Goal: Information Seeking & Learning: Learn about a topic

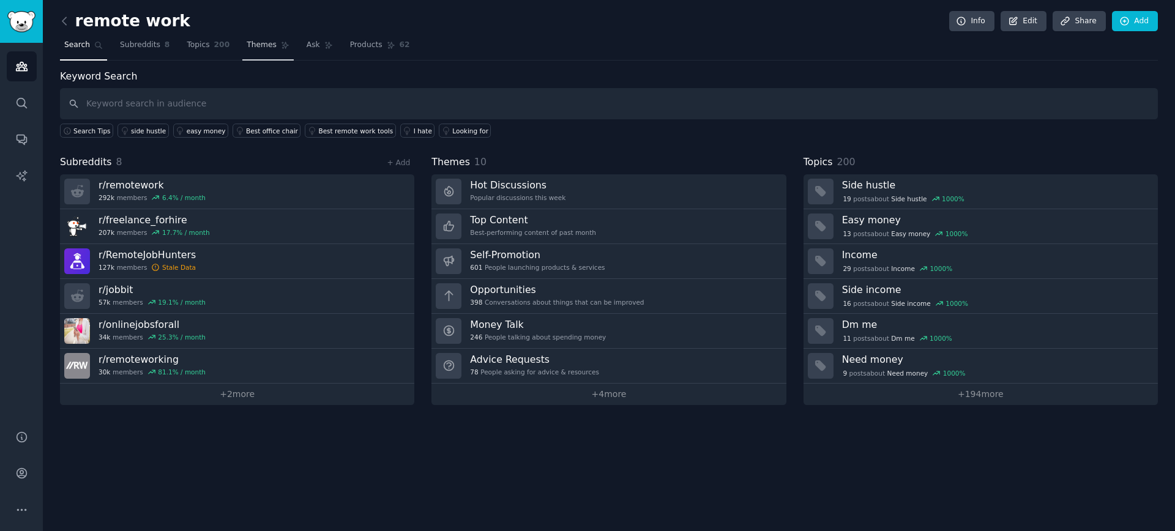
click at [259, 53] on link "Themes" at bounding box center [267, 48] width 51 height 25
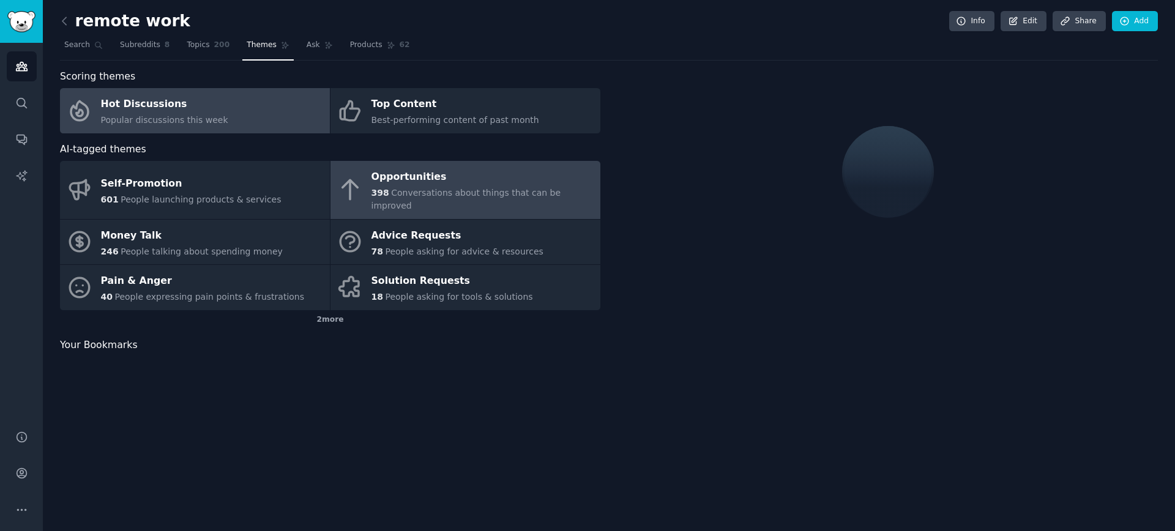
click at [422, 170] on div "Opportunities" at bounding box center [483, 178] width 223 height 20
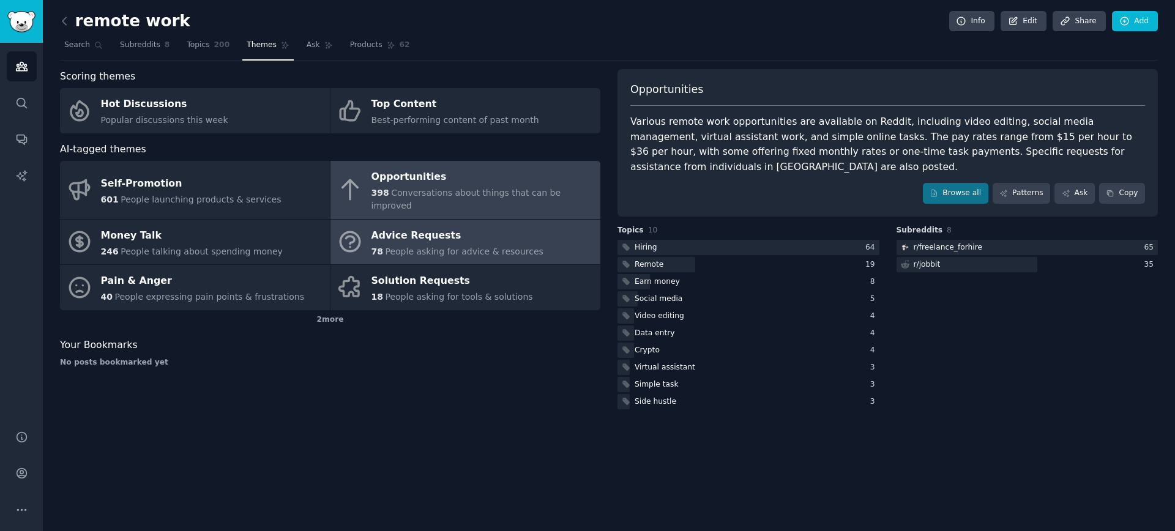
click at [555, 243] on link "Advice Requests 78 People asking for advice & resources" at bounding box center [466, 242] width 270 height 45
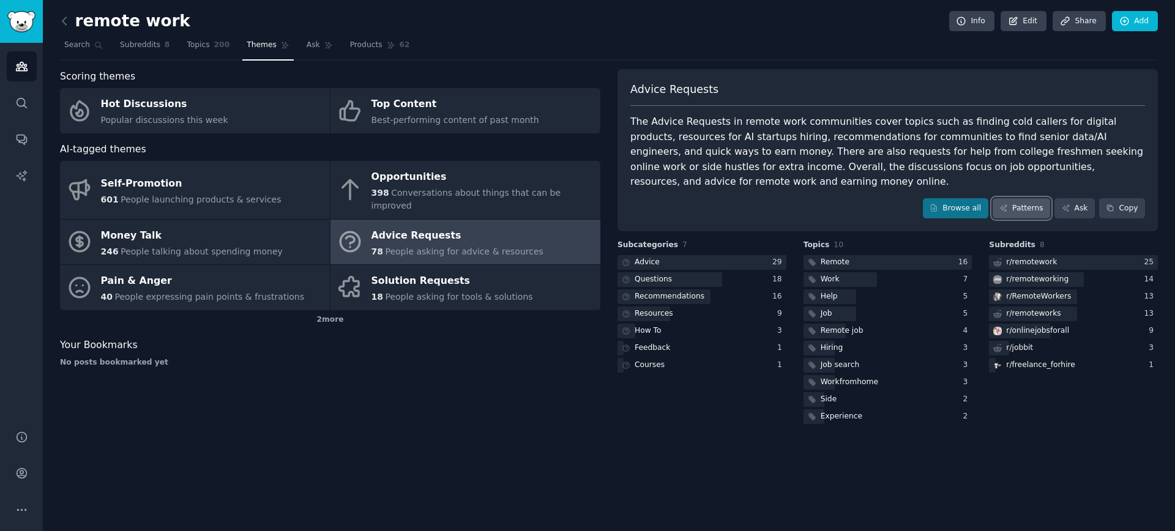
click at [1019, 204] on link "Patterns" at bounding box center [1022, 208] width 58 height 21
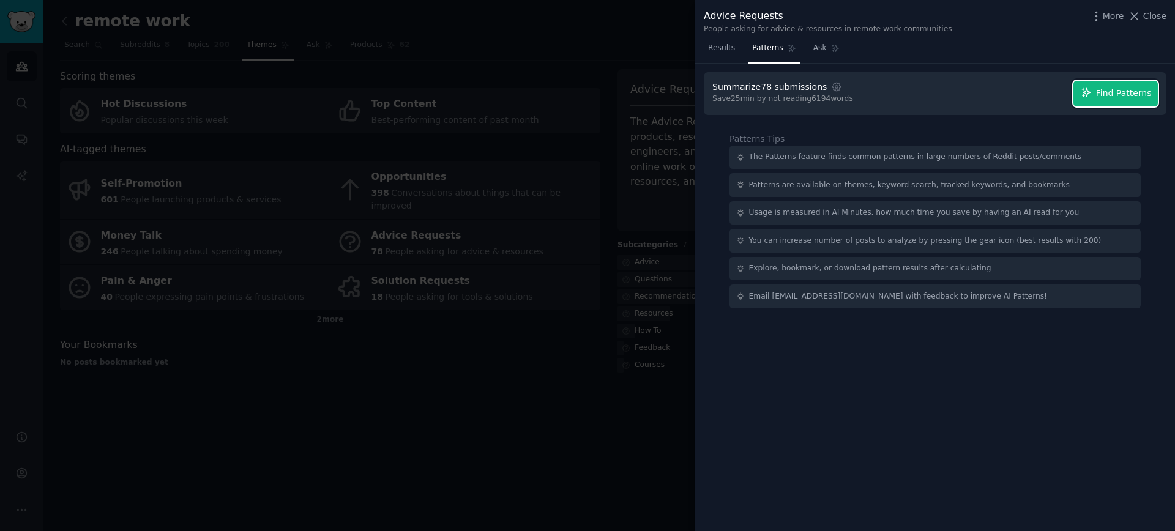
click at [1104, 92] on span "Find Patterns" at bounding box center [1124, 93] width 56 height 13
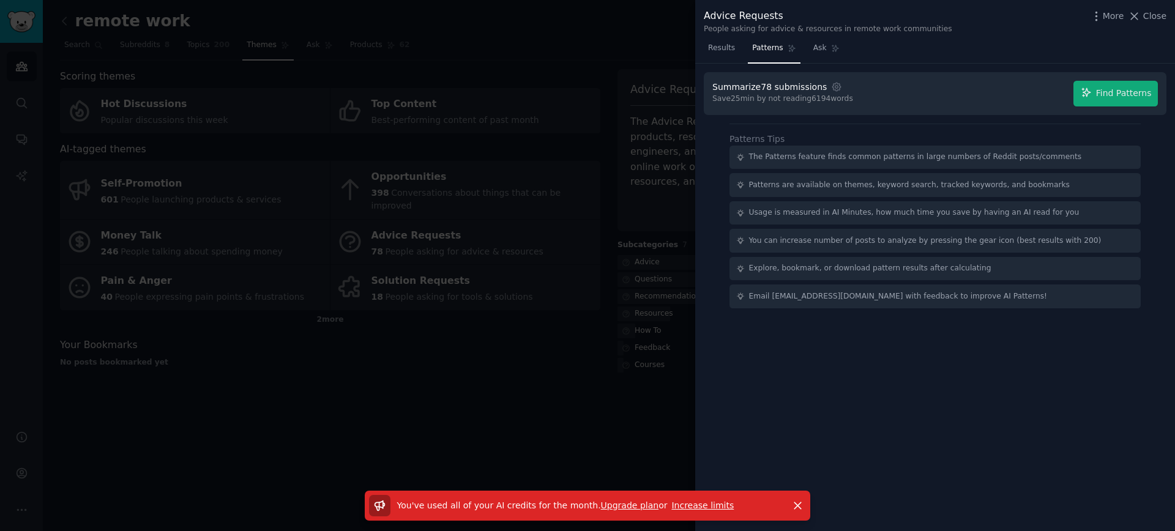
click at [558, 505] on span "You've used all of your AI credits for the month ." at bounding box center [499, 506] width 204 height 10
click at [675, 503] on link "Increase limits" at bounding box center [703, 506] width 62 height 10
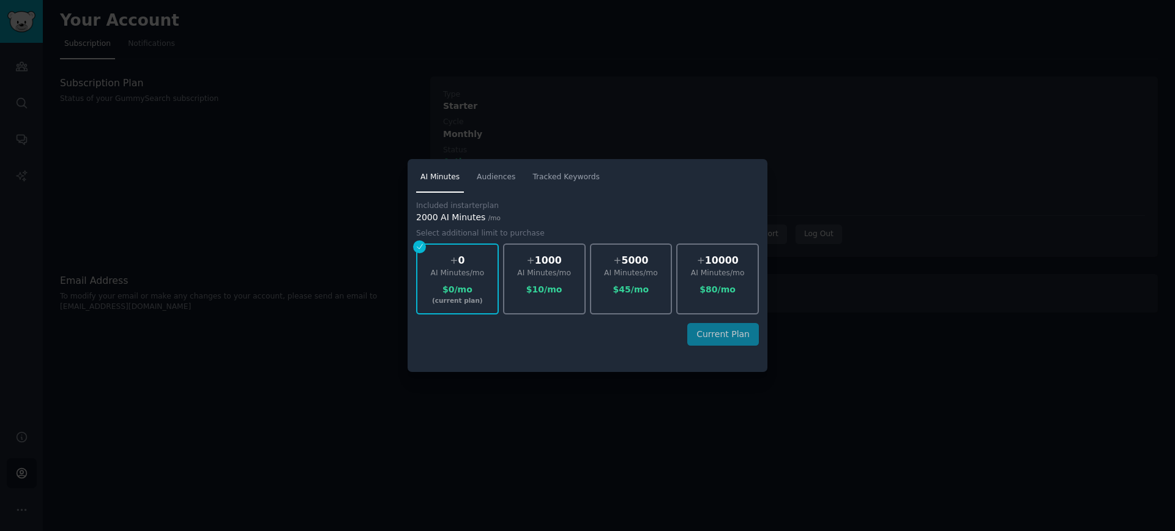
click at [468, 285] on div "$ 0 /mo" at bounding box center [457, 289] width 80 height 13
click at [522, 276] on div "AI Minutes /mo" at bounding box center [544, 273] width 80 height 11
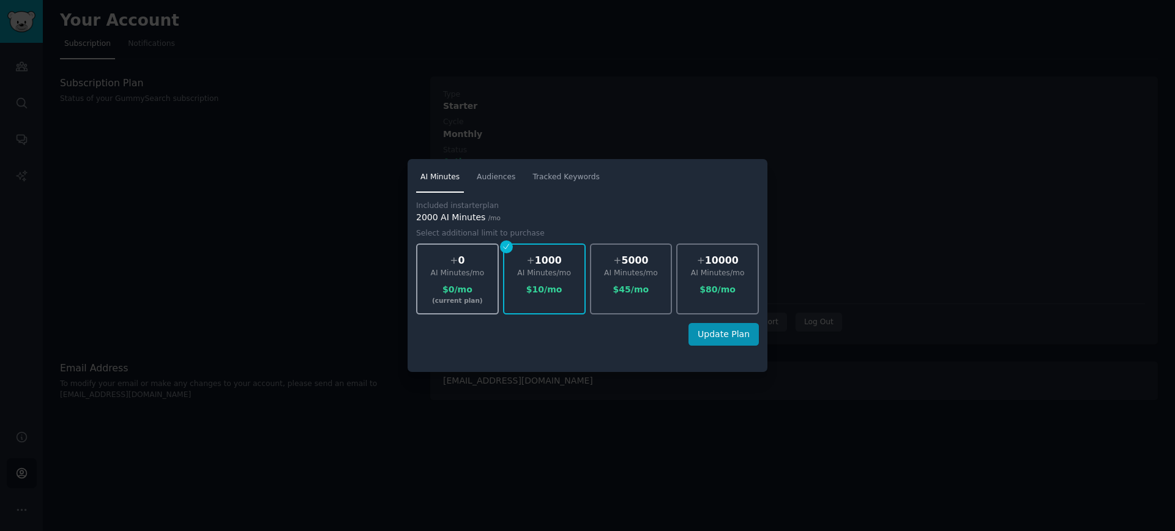
click at [485, 278] on div "AI Minutes /mo" at bounding box center [457, 273] width 80 height 11
click at [340, 291] on div at bounding box center [587, 265] width 1175 height 531
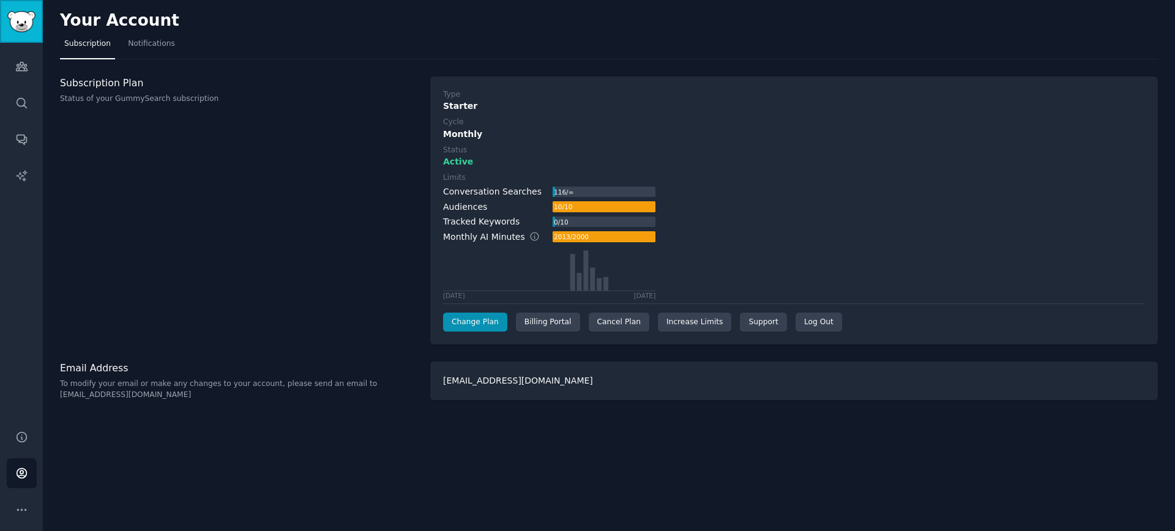
click at [15, 36] on link "Sidebar" at bounding box center [21, 21] width 43 height 43
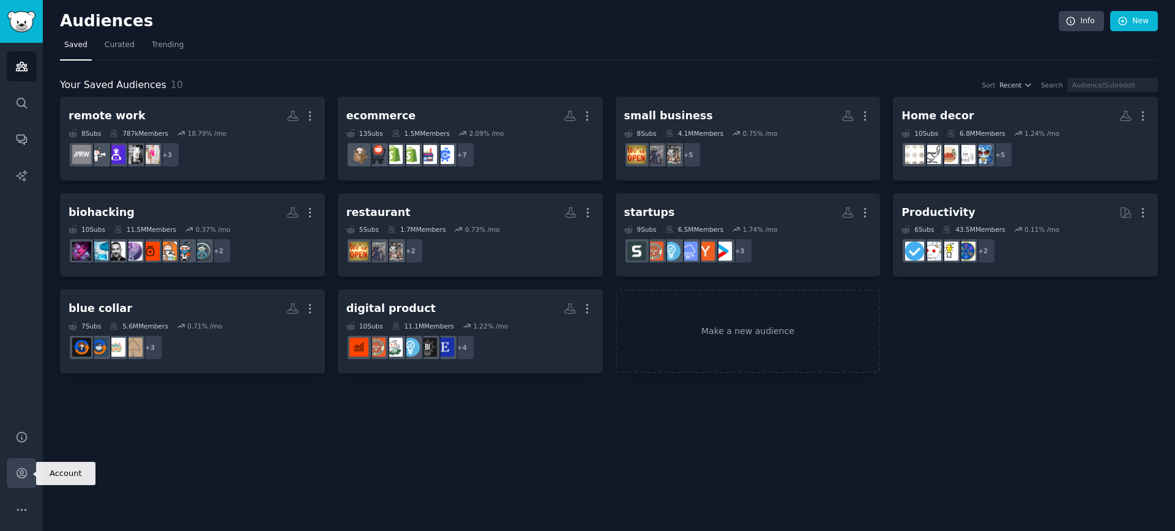
click at [24, 467] on icon "Sidebar" at bounding box center [21, 473] width 13 height 13
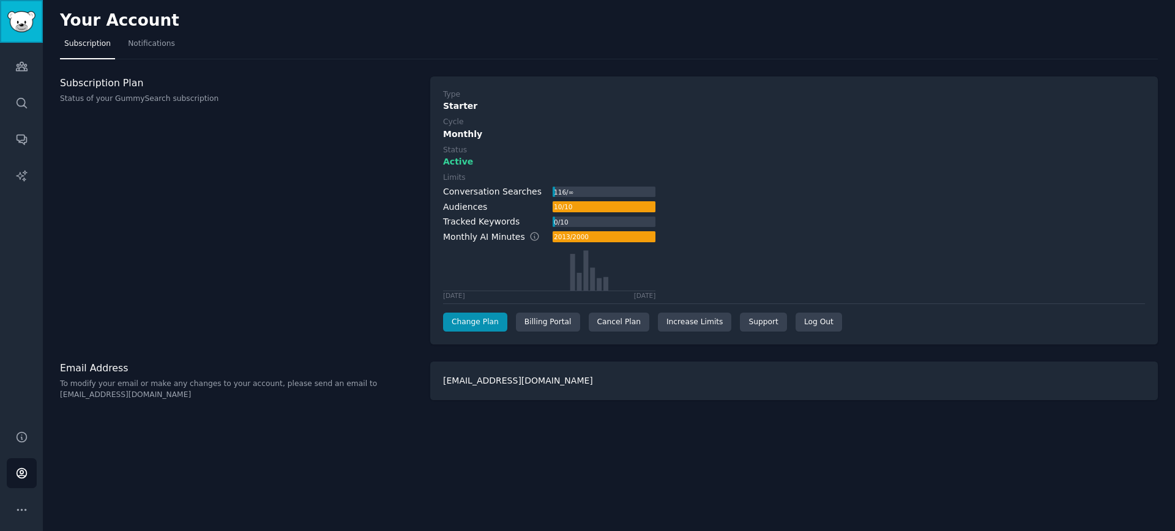
click at [28, 33] on link "Sidebar" at bounding box center [21, 21] width 43 height 43
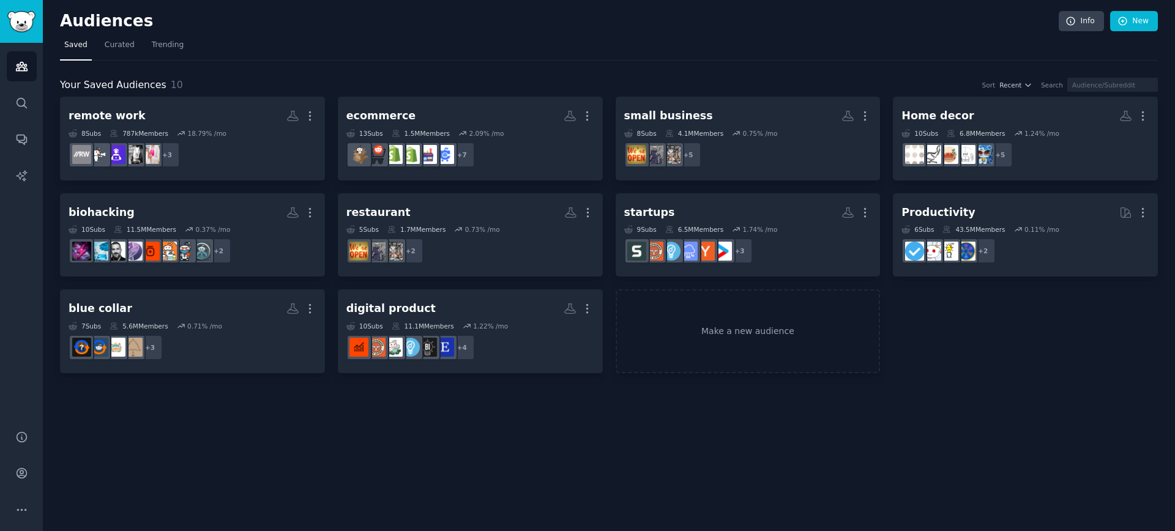
click at [507, 42] on nav "Saved Curated Trending" at bounding box center [609, 48] width 1098 height 25
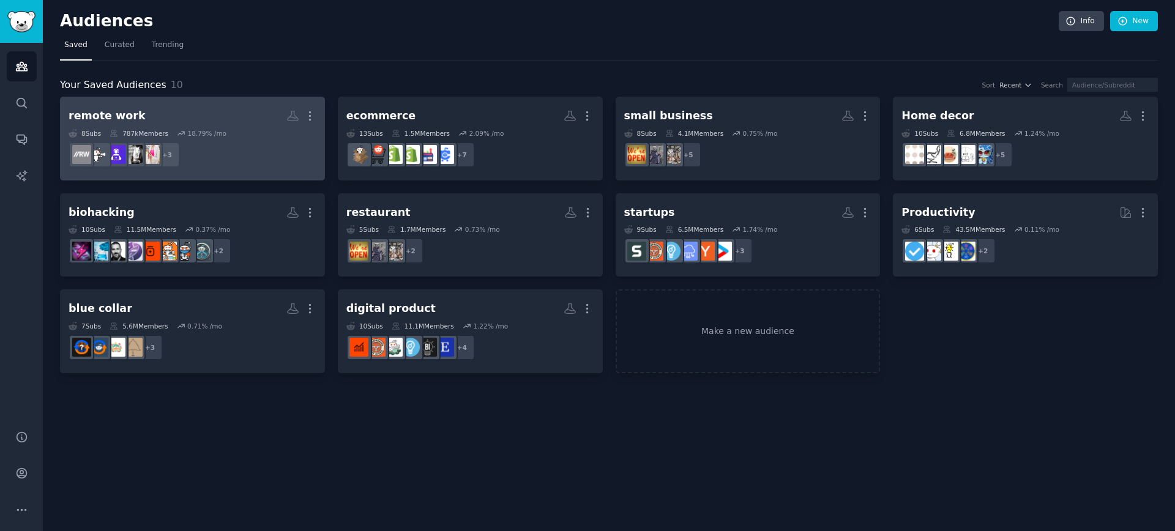
click at [216, 145] on dd "+ 3" at bounding box center [193, 155] width 248 height 34
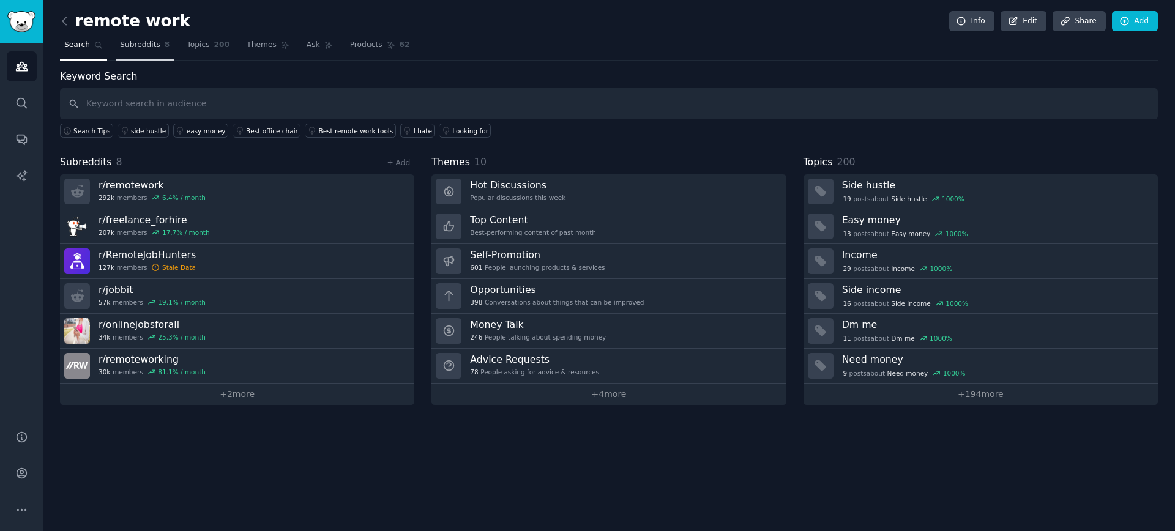
click at [172, 47] on link "Subreddits 8" at bounding box center [145, 48] width 58 height 25
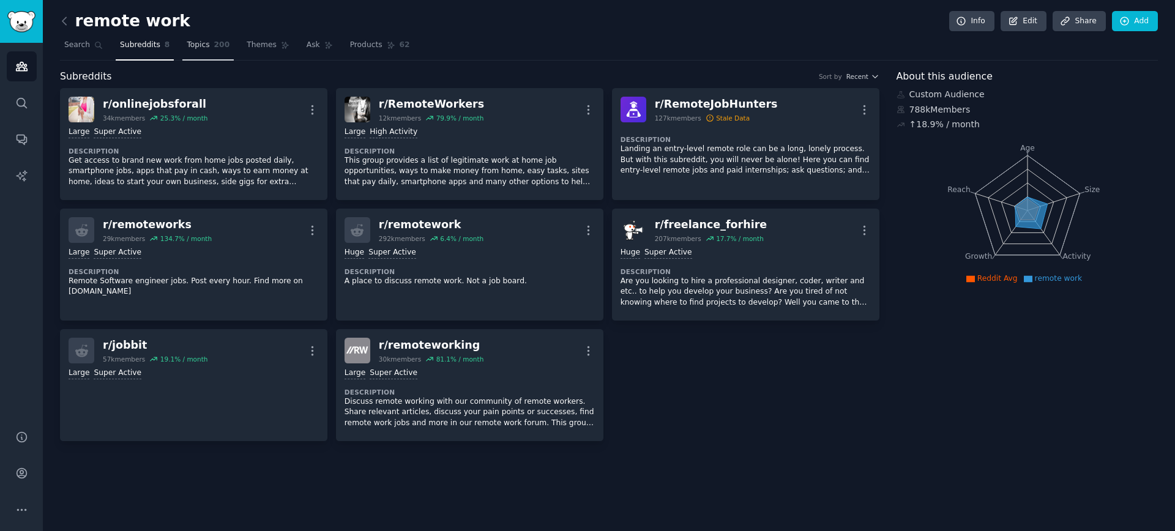
click at [202, 45] on span "Topics" at bounding box center [198, 45] width 23 height 11
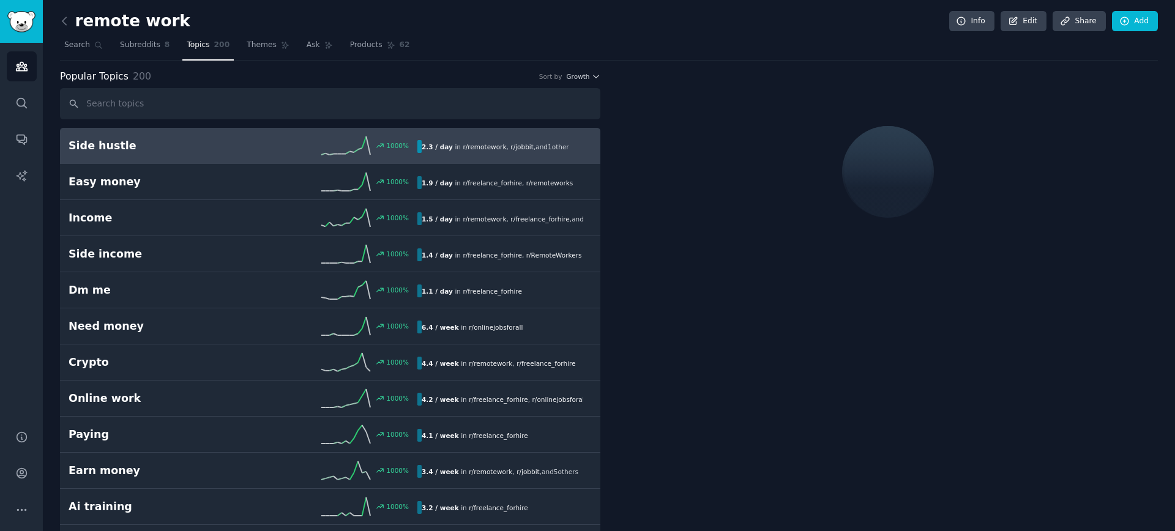
click at [511, 146] on span "r/ jobbit" at bounding box center [522, 146] width 23 height 7
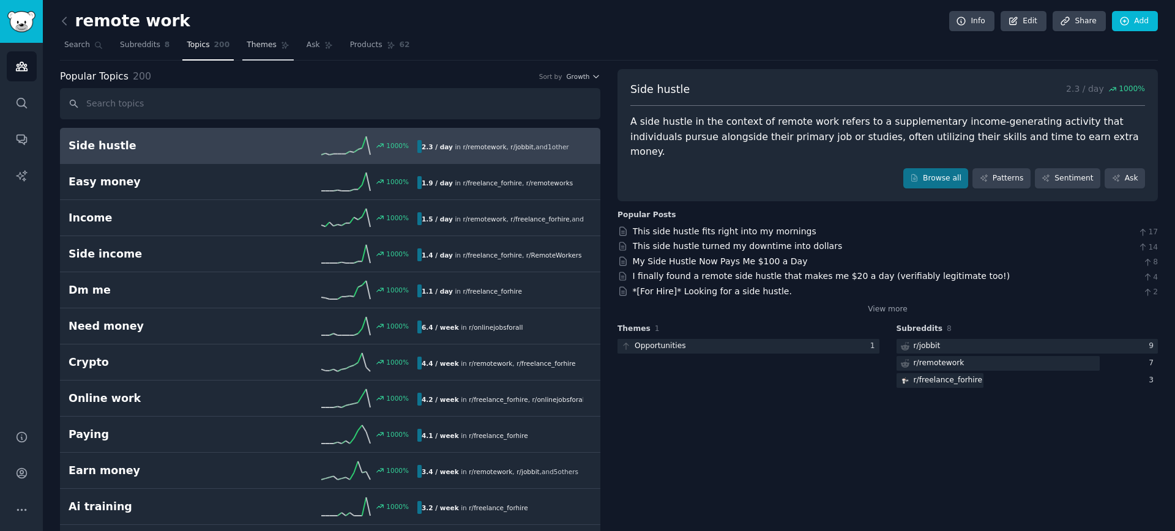
click at [252, 52] on link "Themes" at bounding box center [267, 48] width 51 height 25
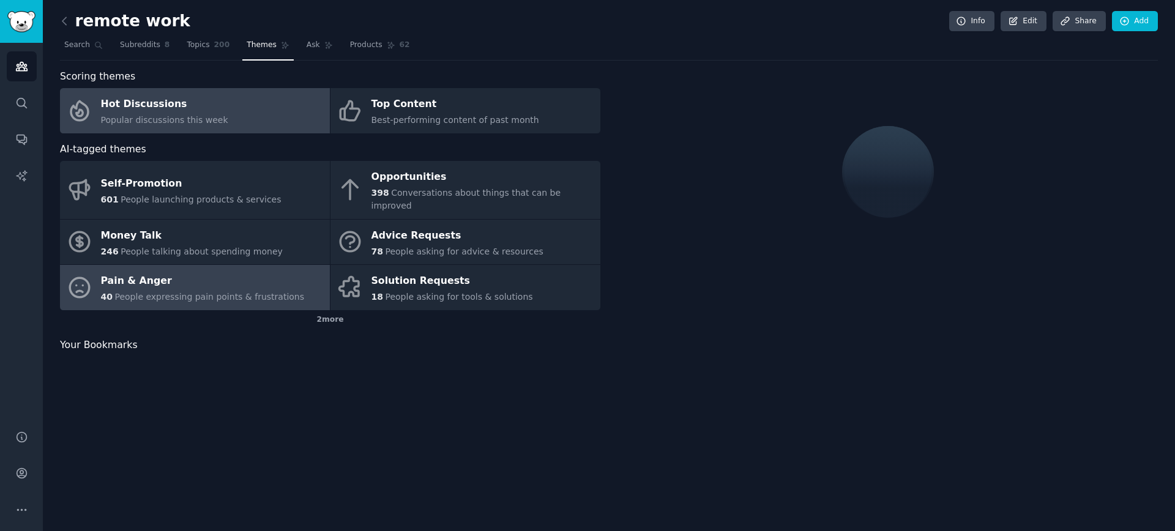
click at [219, 292] on span "People expressing pain points & frustrations" at bounding box center [209, 297] width 190 height 10
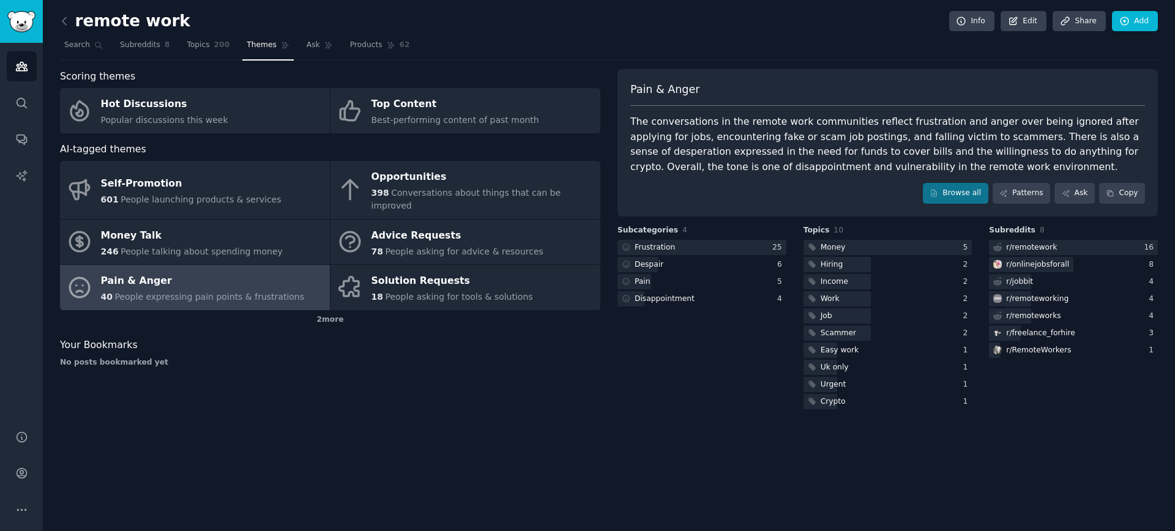
click at [74, 24] on h2 "remote work" at bounding box center [125, 22] width 130 height 20
click at [63, 20] on icon at bounding box center [64, 21] width 13 height 13
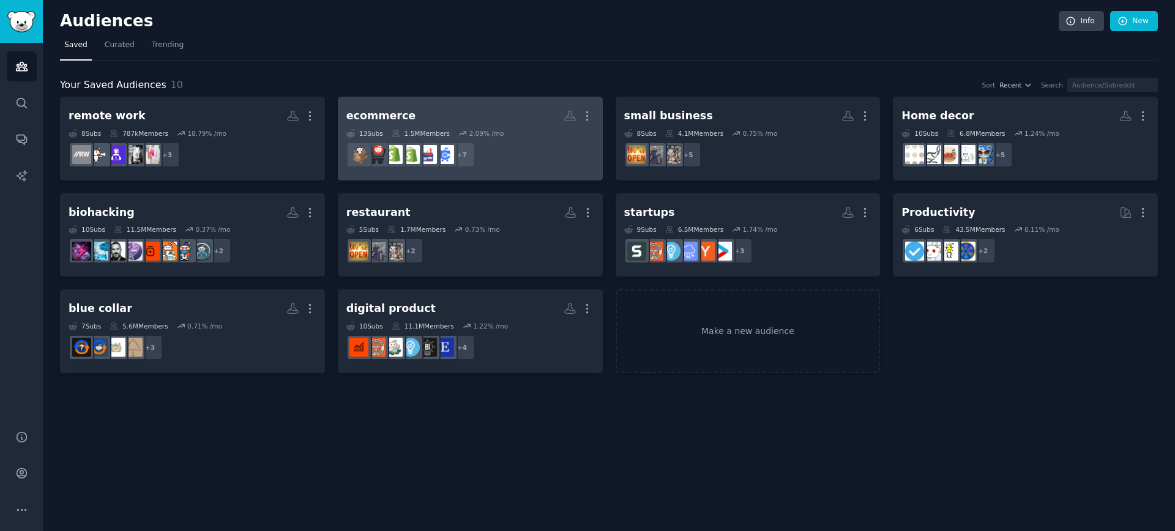
click at [388, 109] on div "ecommerce" at bounding box center [380, 115] width 69 height 15
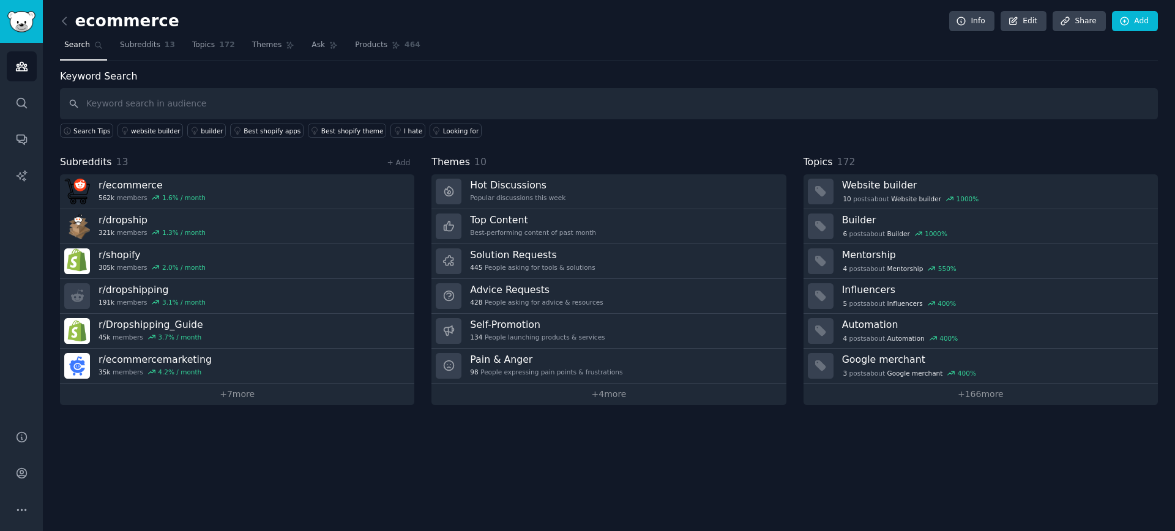
click at [239, 43] on nav "Search Subreddits 13 Topics 172 Themes Ask Products 464" at bounding box center [609, 48] width 1098 height 25
click at [233, 43] on link "Topics 172" at bounding box center [213, 48] width 51 height 25
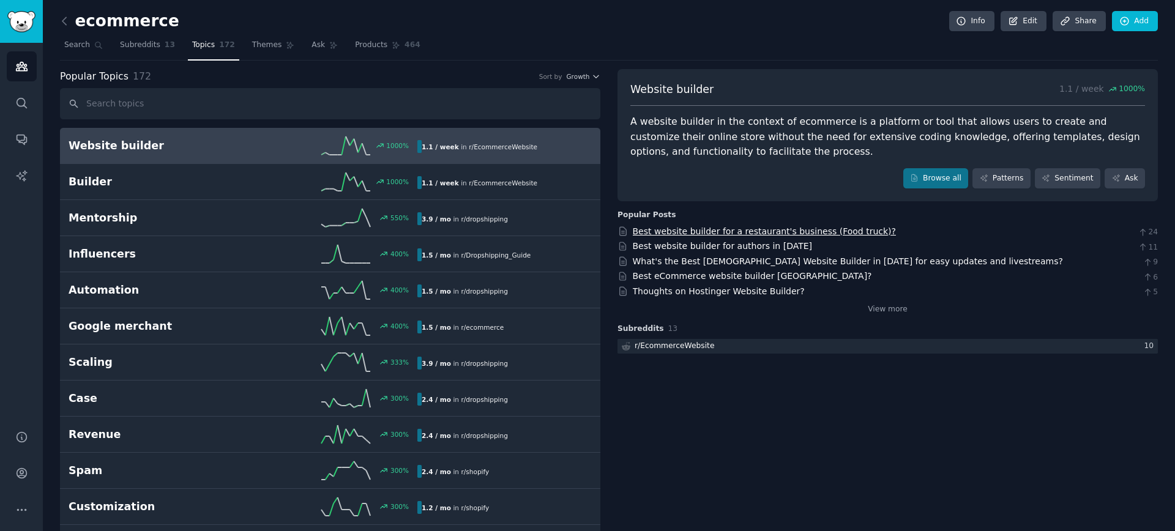
click at [744, 234] on link "Best website builder for a restaurant's business (Food truck)?" at bounding box center [764, 231] width 263 height 10
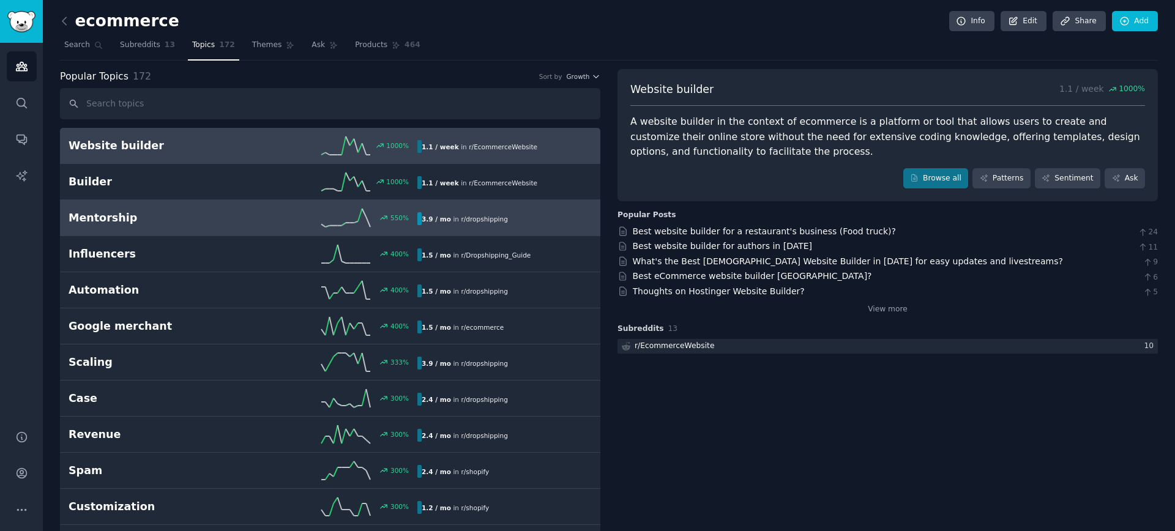
click at [496, 215] on span "r/ dropshipping" at bounding box center [484, 218] width 47 height 7
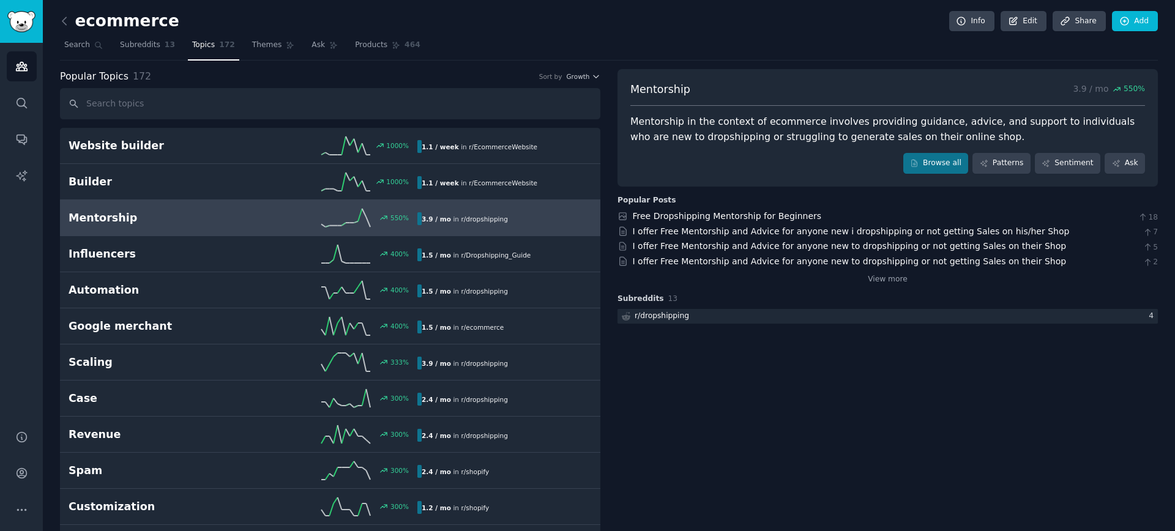
click at [523, 39] on nav "Search Subreddits 13 Topics 172 Themes Ask Products 464" at bounding box center [609, 48] width 1098 height 25
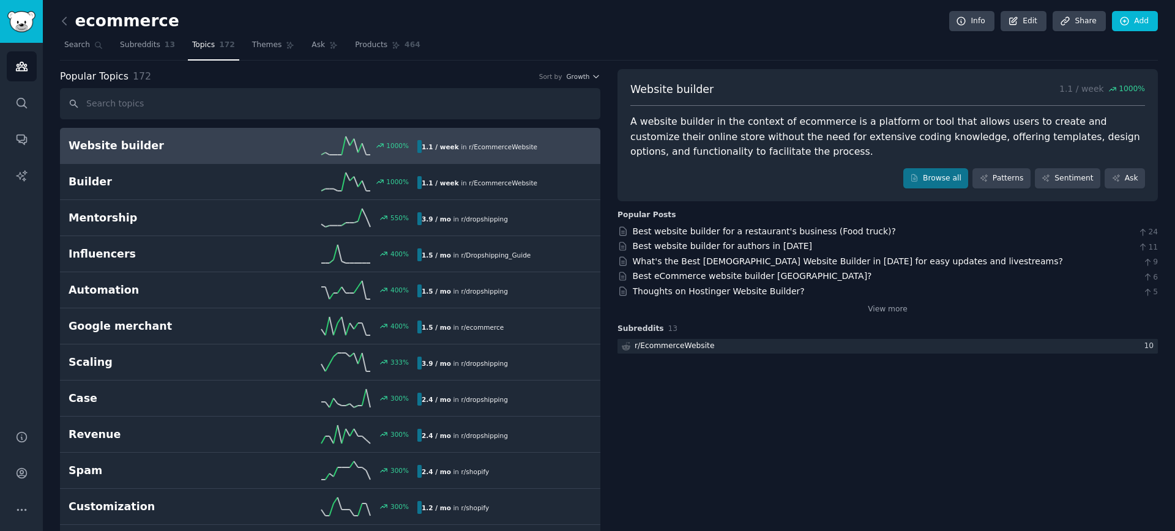
click at [69, 28] on link at bounding box center [67, 22] width 15 height 20
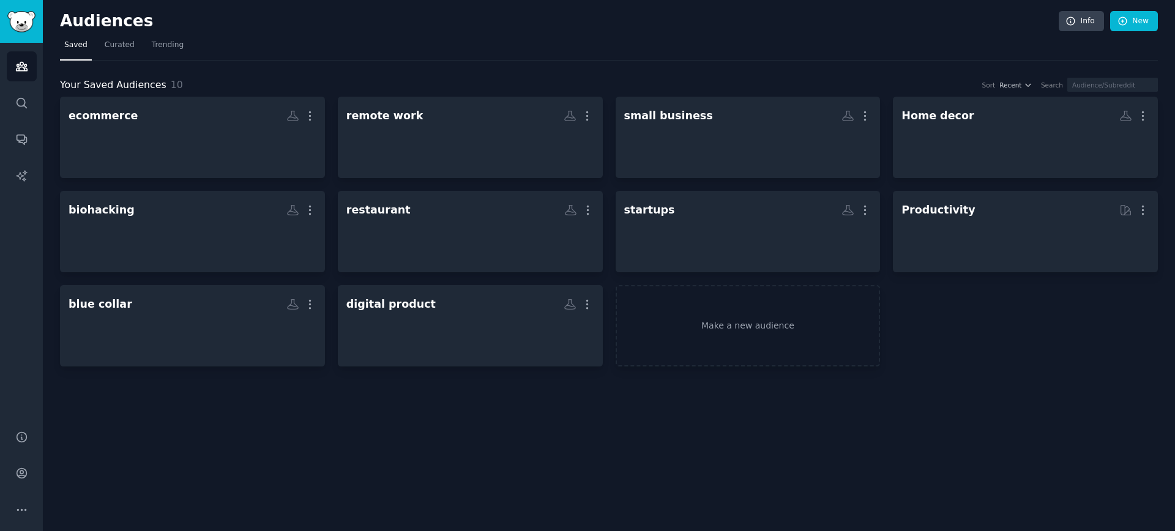
click at [64, 20] on h2 "Audiences" at bounding box center [559, 22] width 999 height 20
click at [651, 65] on div "Your Saved Audiences 10 Sort Recent Search ecommerce More remote work More smal…" at bounding box center [609, 214] width 1098 height 307
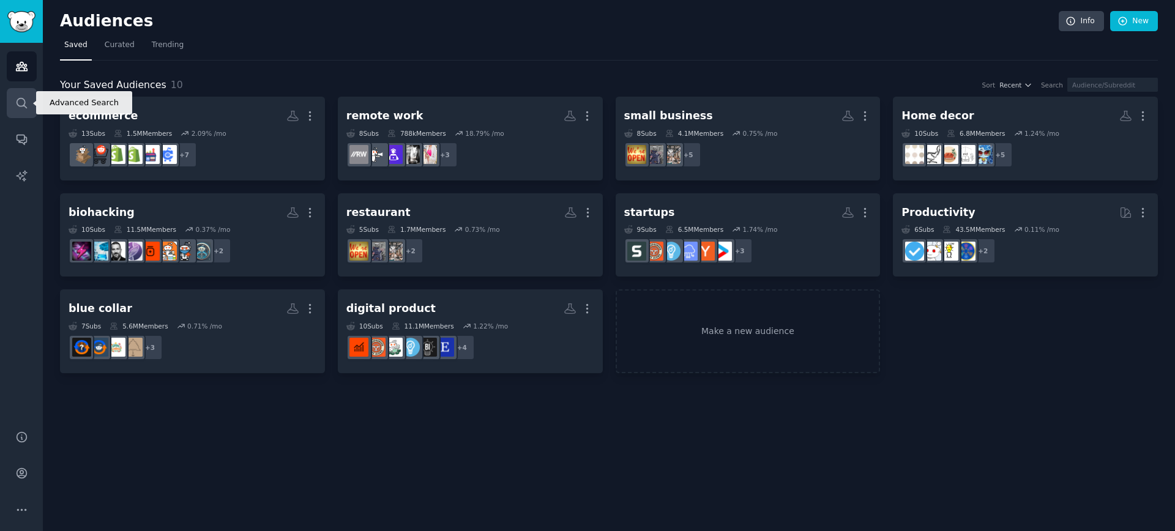
click at [18, 109] on link "Search" at bounding box center [22, 103] width 30 height 30
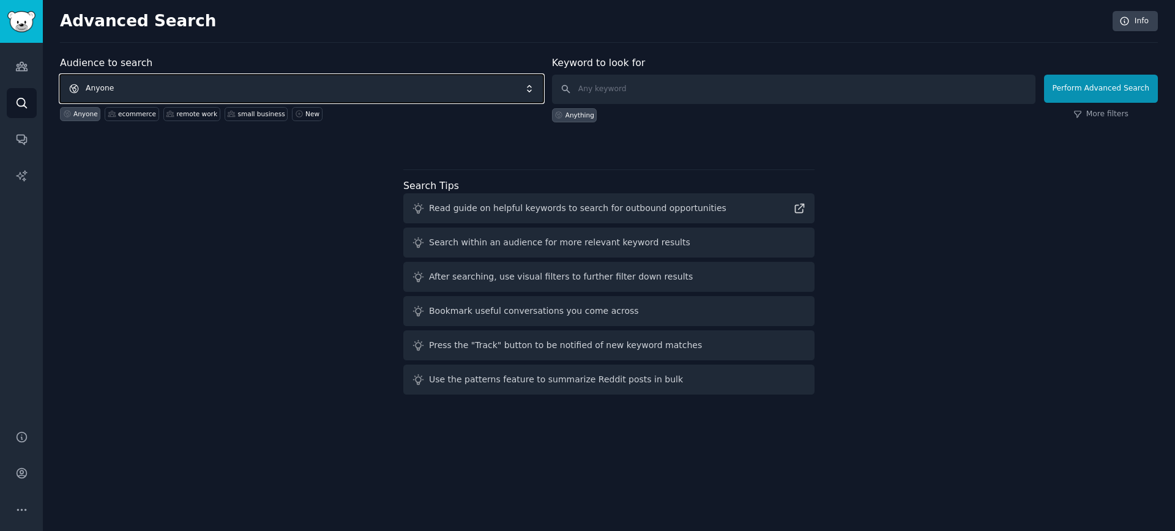
click at [156, 92] on span "Anyone" at bounding box center [302, 89] width 484 height 28
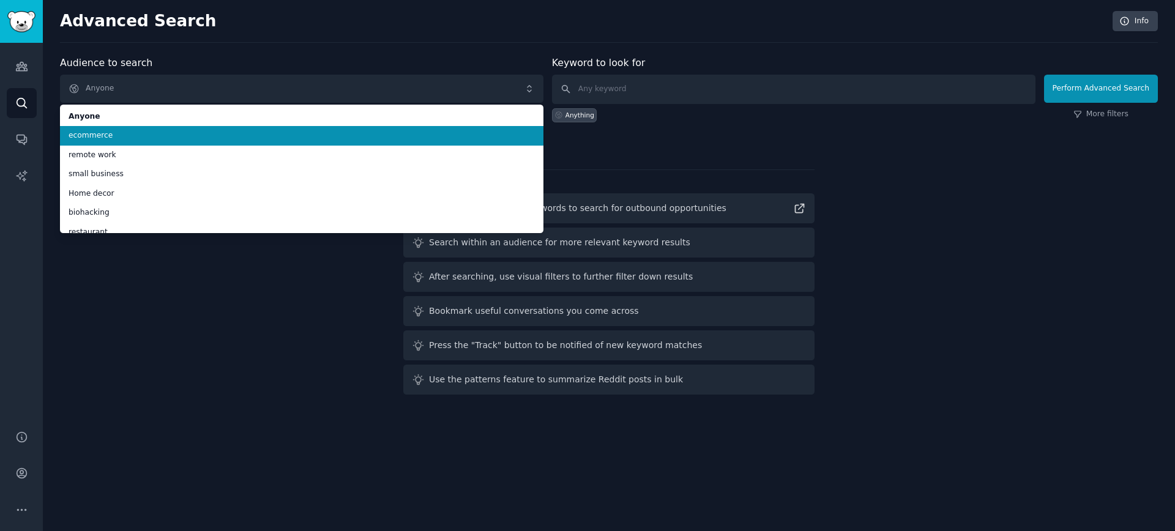
click at [191, 131] on span "ecommerce" at bounding box center [302, 135] width 466 height 11
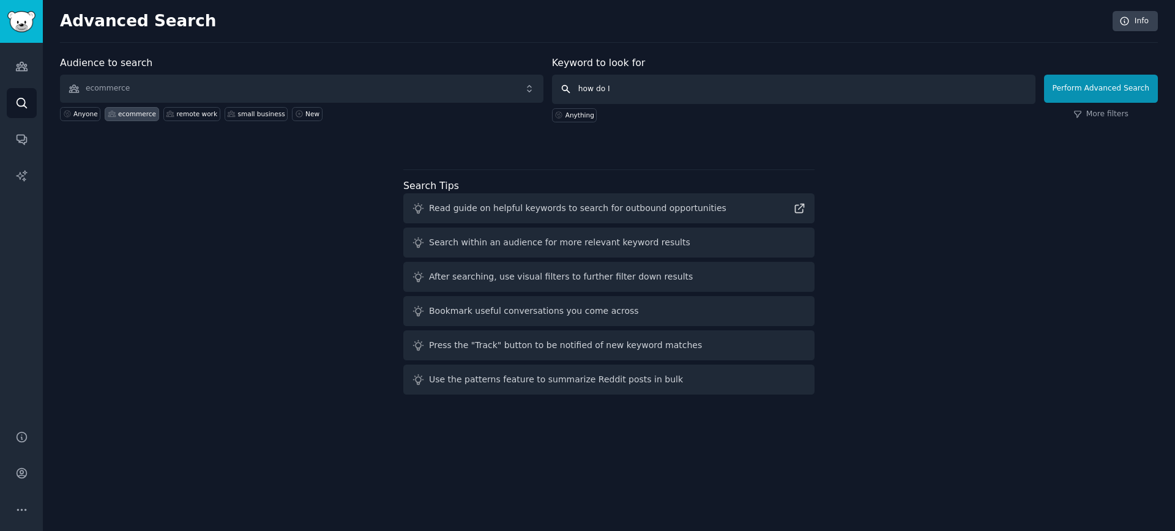
type input "how do I"
click button "Perform Advanced Search" at bounding box center [1101, 89] width 114 height 28
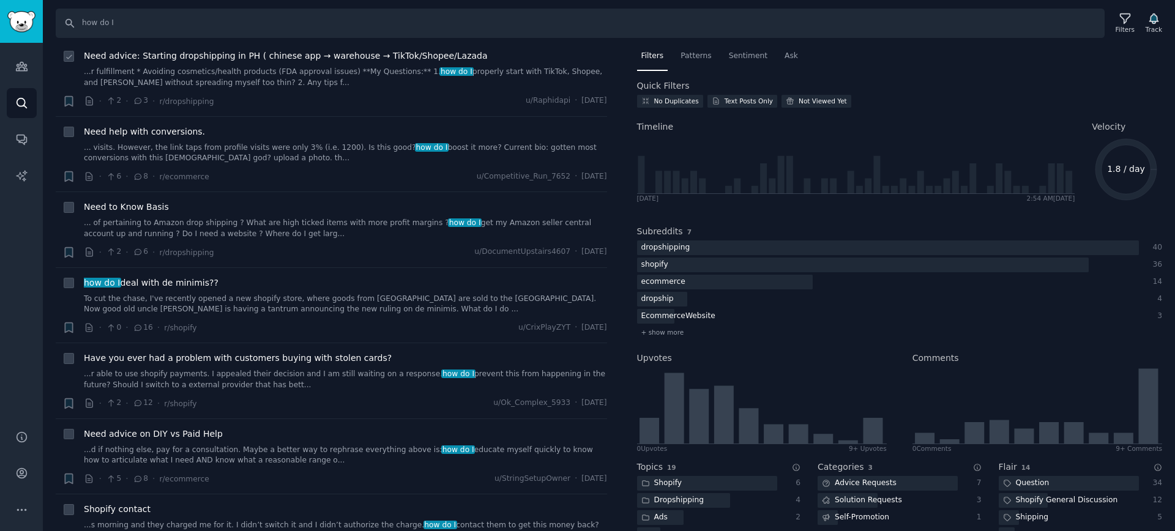
scroll to position [739, 0]
click at [16, 333] on div "Audiences Search Conversations AI Reports" at bounding box center [21, 229] width 43 height 373
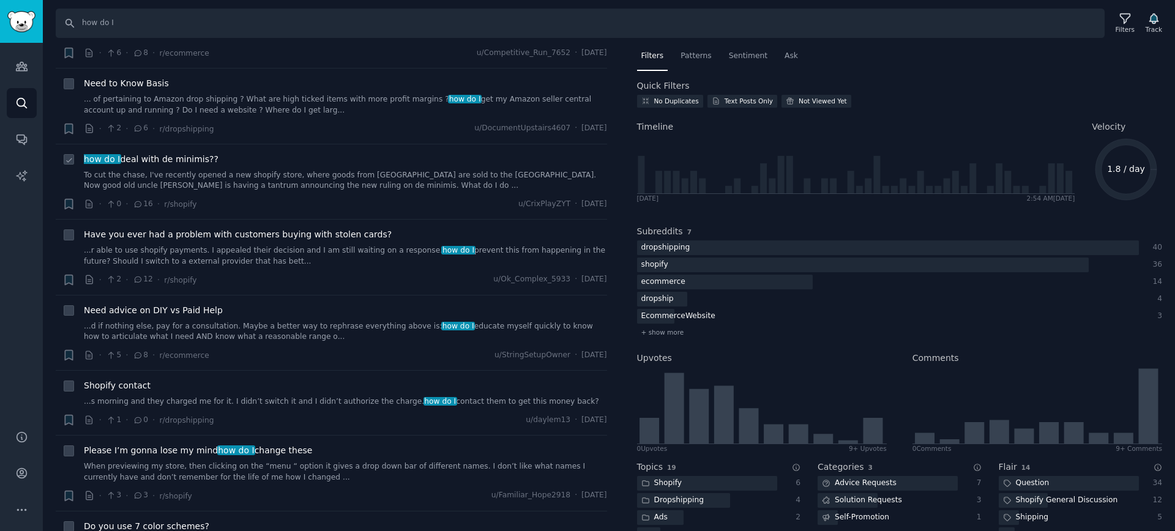
scroll to position [862, 0]
click at [17, 29] on img "Sidebar" at bounding box center [21, 21] width 28 height 21
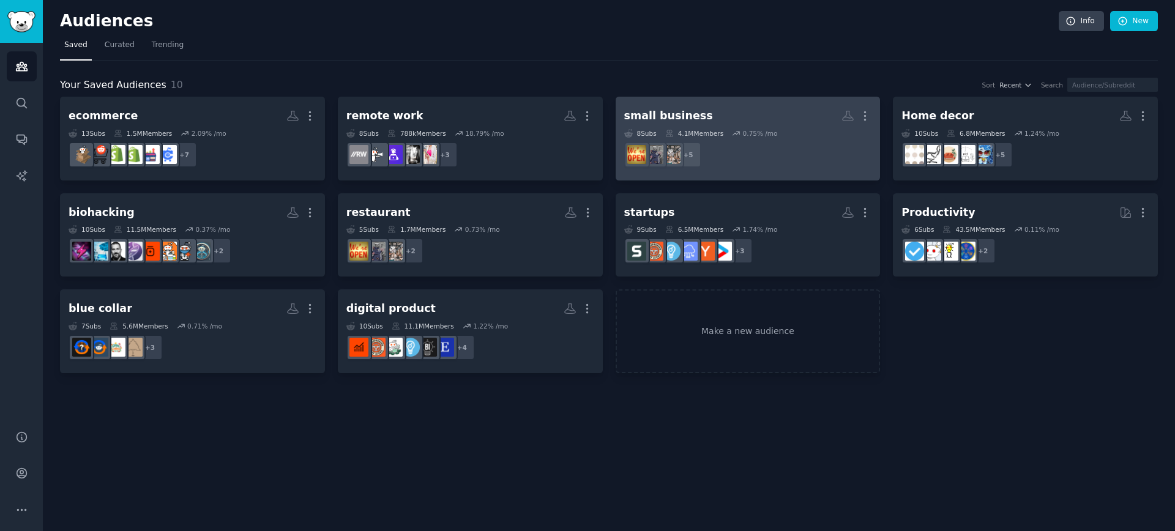
click at [735, 108] on h2 "small business More" at bounding box center [748, 115] width 248 height 21
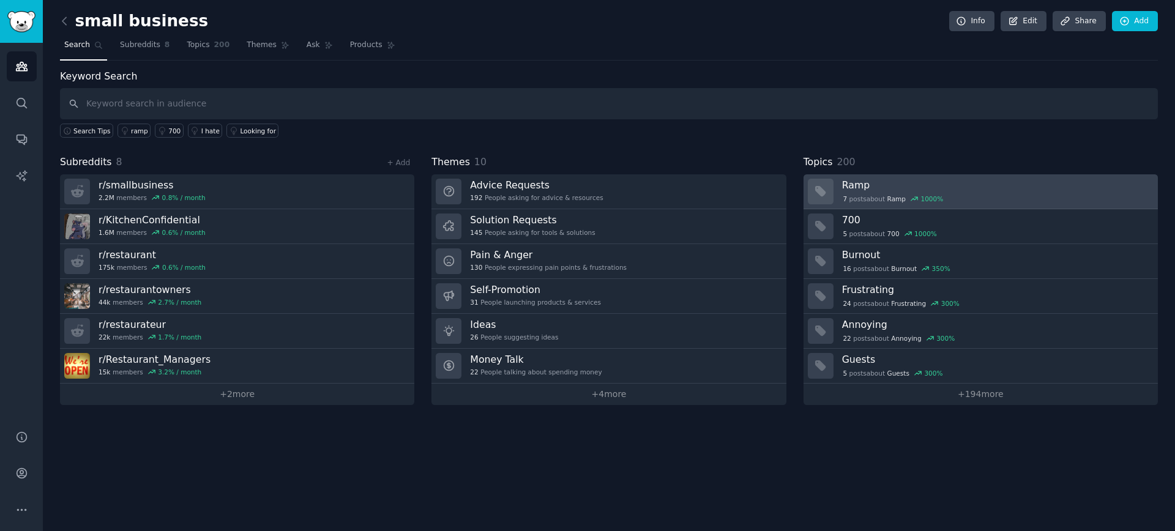
click at [842, 193] on div "7 post s about Ramp 1000 %" at bounding box center [893, 198] width 102 height 11
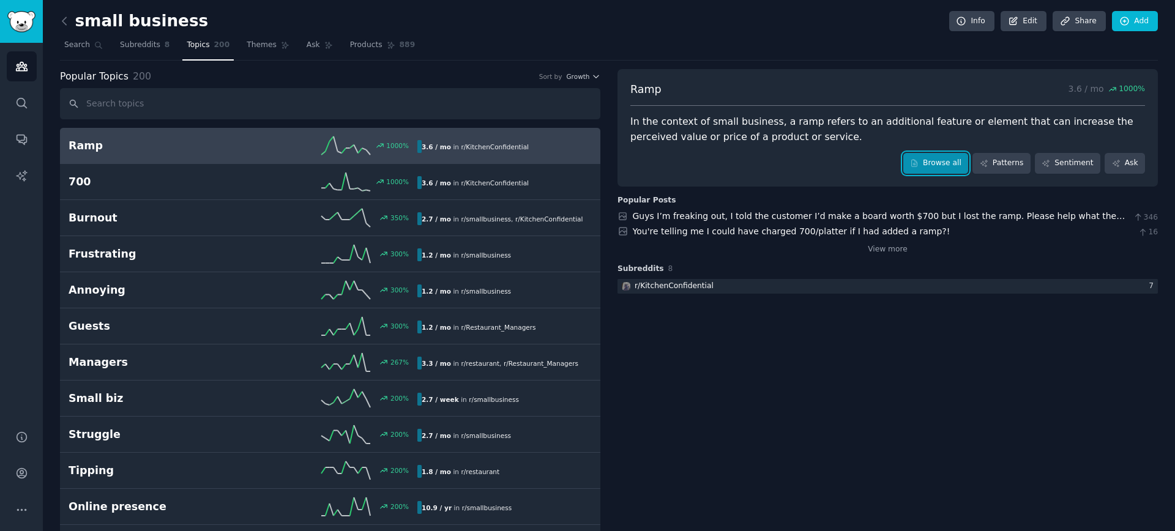
click at [946, 171] on link "Browse all" at bounding box center [936, 163] width 65 height 21
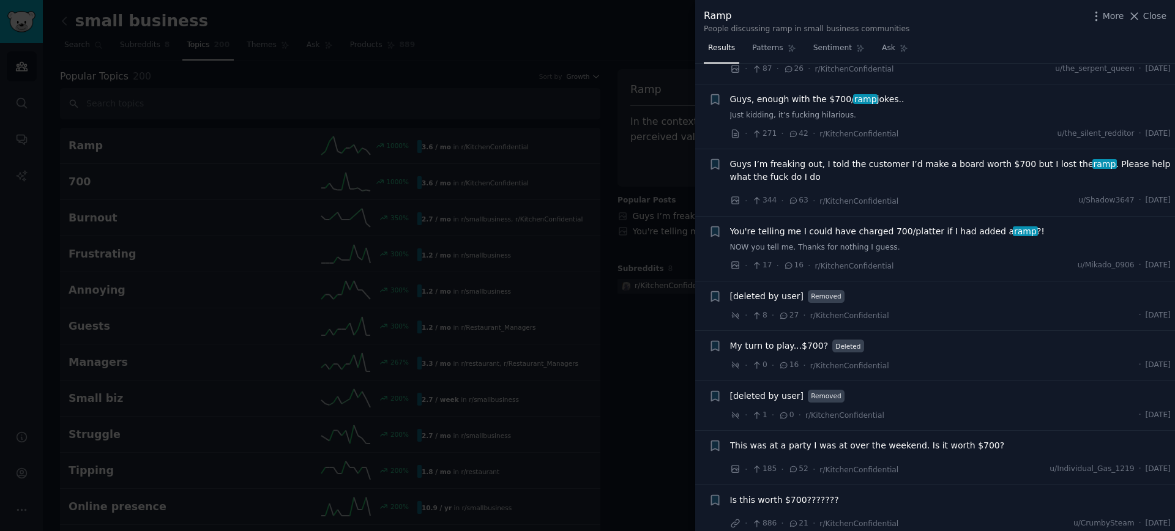
scroll to position [1354, 0]
click at [894, 353] on div "My turn to play...$700? Deleted · 0 · 16 · r/KitchenConfidential · Mon 3/17/2025" at bounding box center [950, 355] width 441 height 32
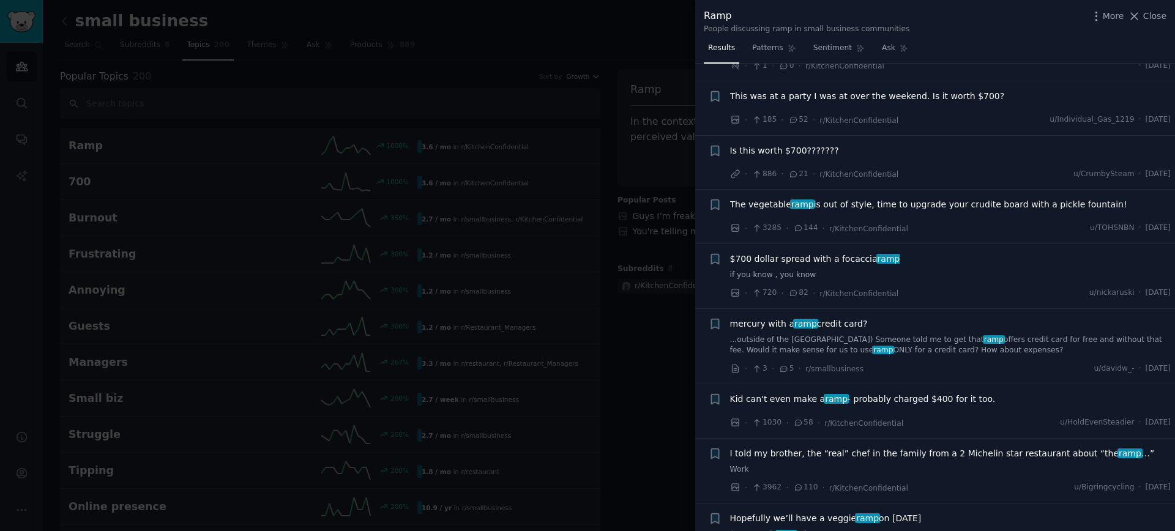
scroll to position [1787, 0]
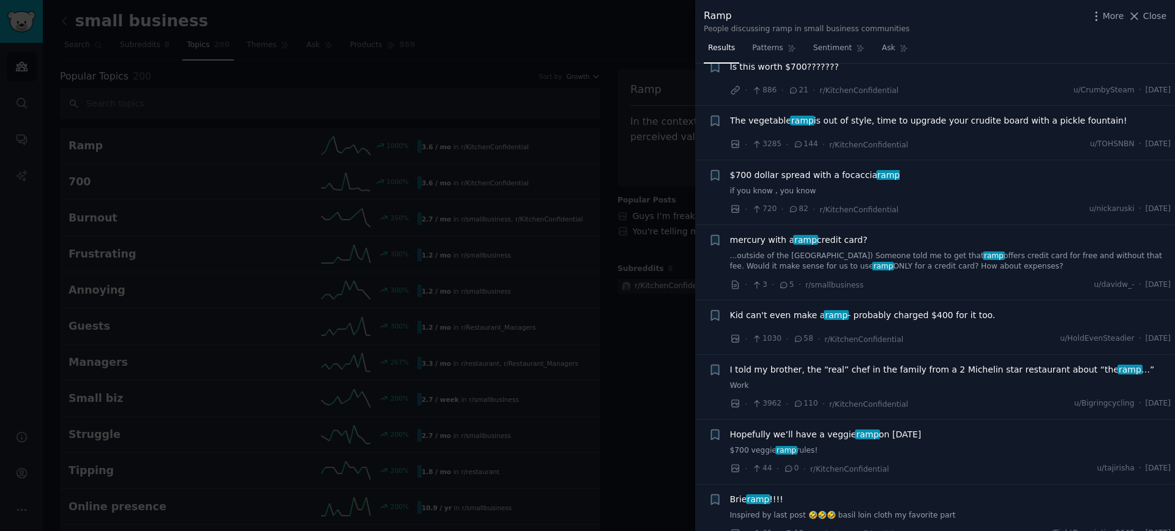
click at [773, 320] on span "Kid can't even make a ramp - probably charged $400 for it too." at bounding box center [863, 315] width 266 height 13
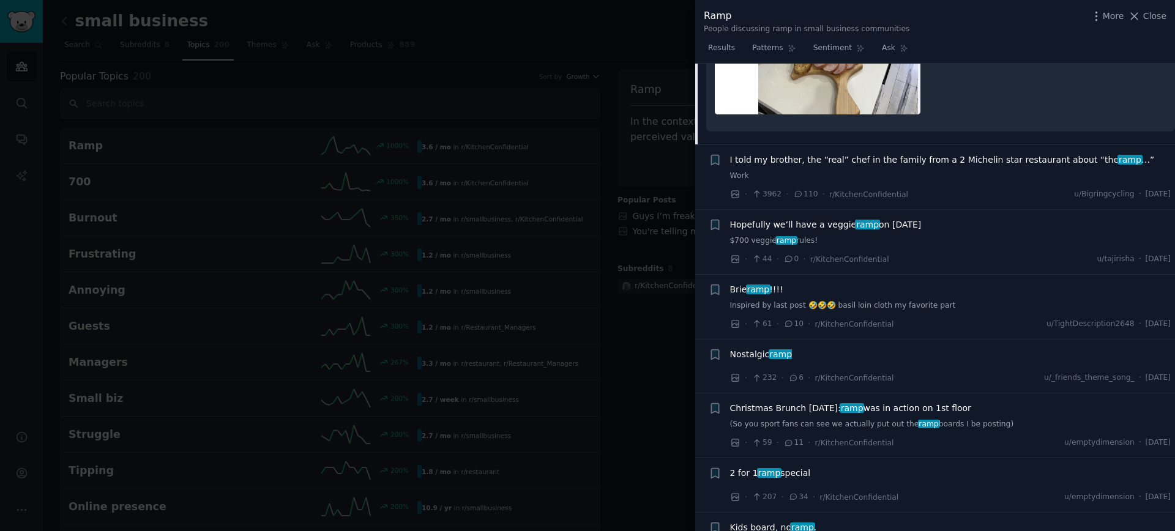
scroll to position [2367, 0]
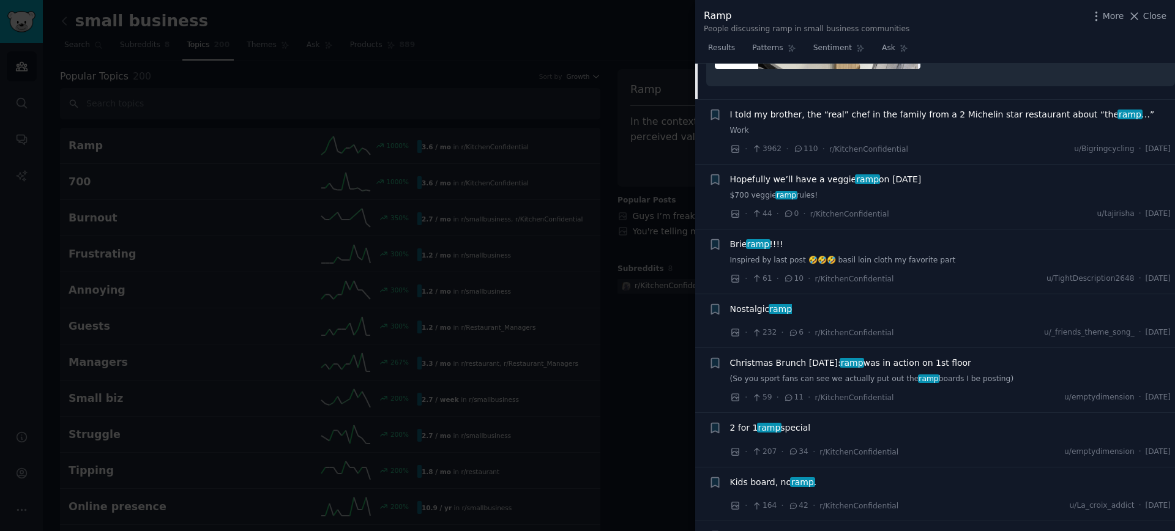
click at [1146, 12] on span "Close" at bounding box center [1154, 16] width 23 height 13
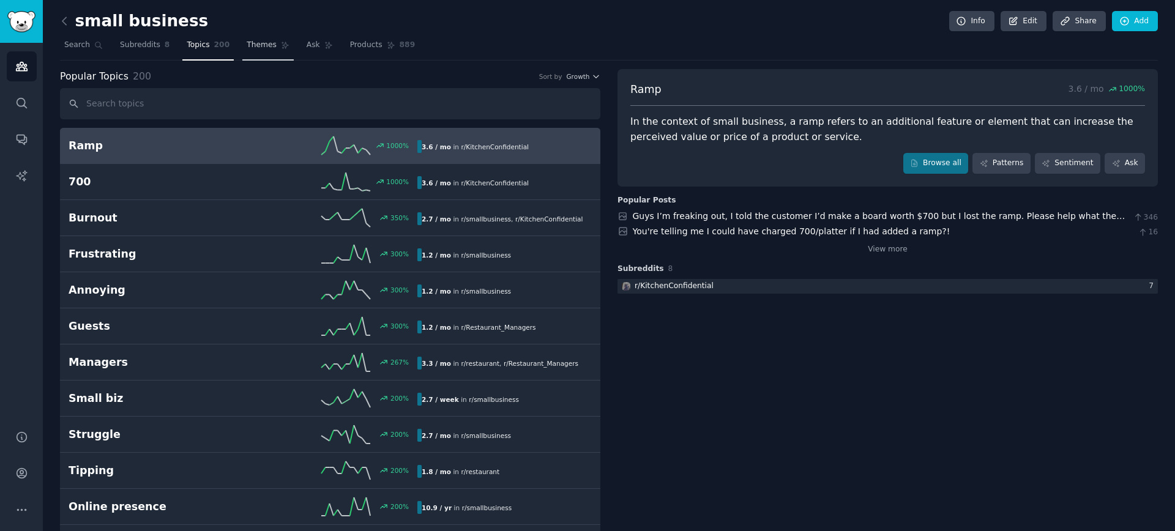
click at [261, 50] on span "Themes" at bounding box center [262, 45] width 30 height 11
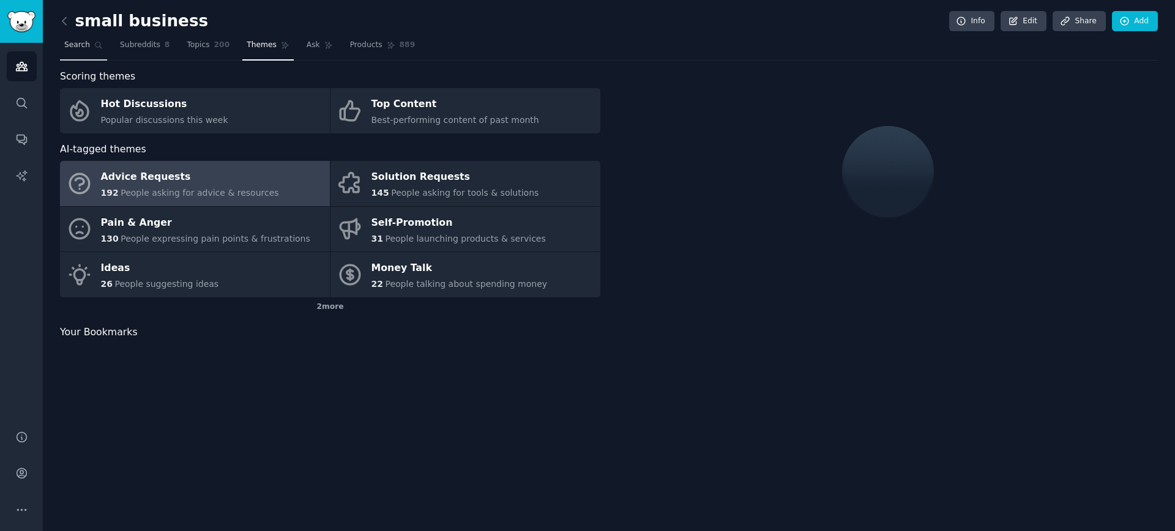
click at [82, 50] on span "Search" at bounding box center [77, 45] width 26 height 11
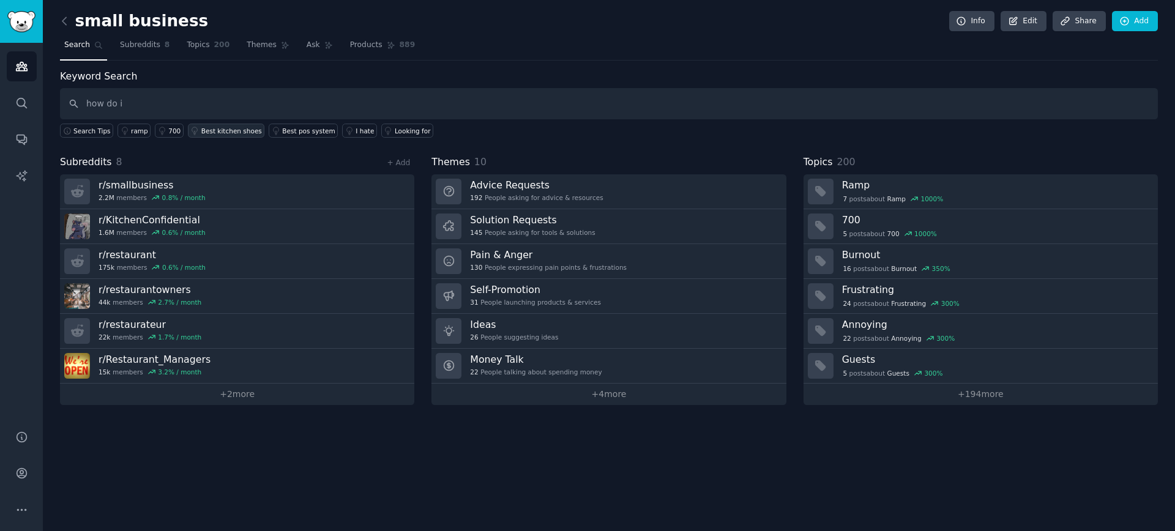
type input "how do i"
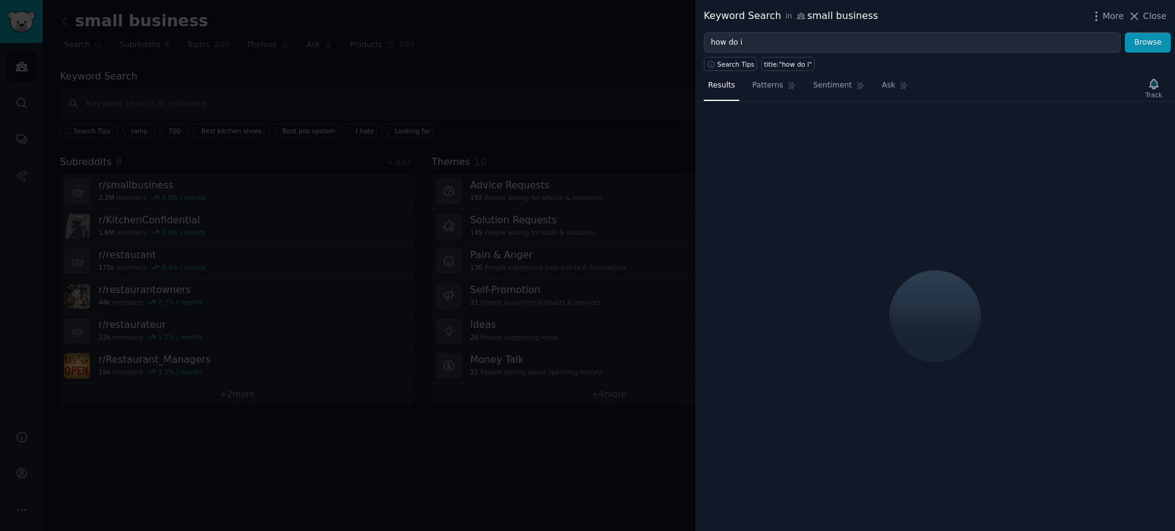
click at [356, 136] on div at bounding box center [587, 265] width 1175 height 531
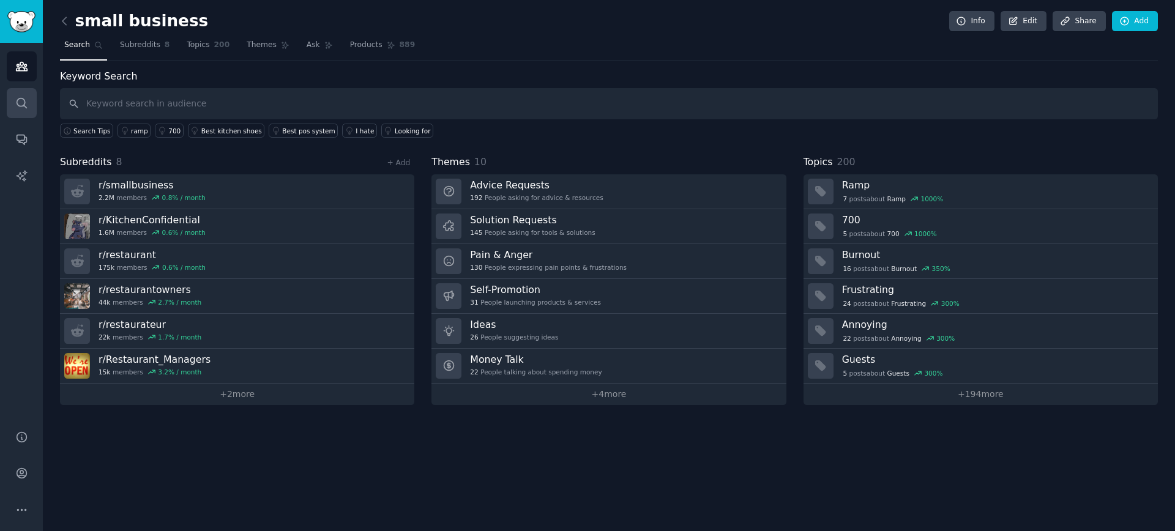
click at [21, 114] on link "Search" at bounding box center [22, 103] width 30 height 30
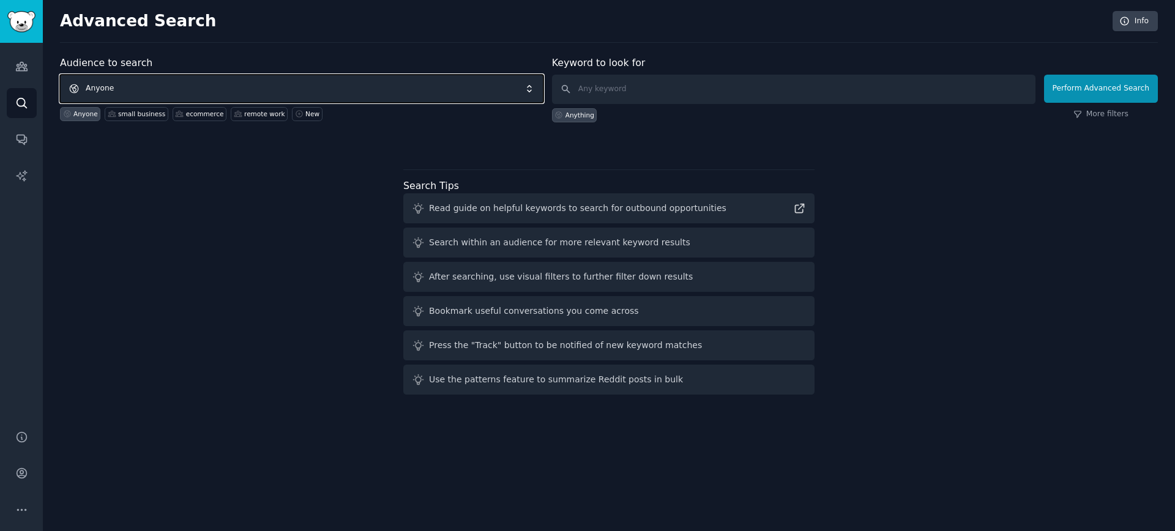
click at [176, 92] on span "Anyone" at bounding box center [302, 89] width 484 height 28
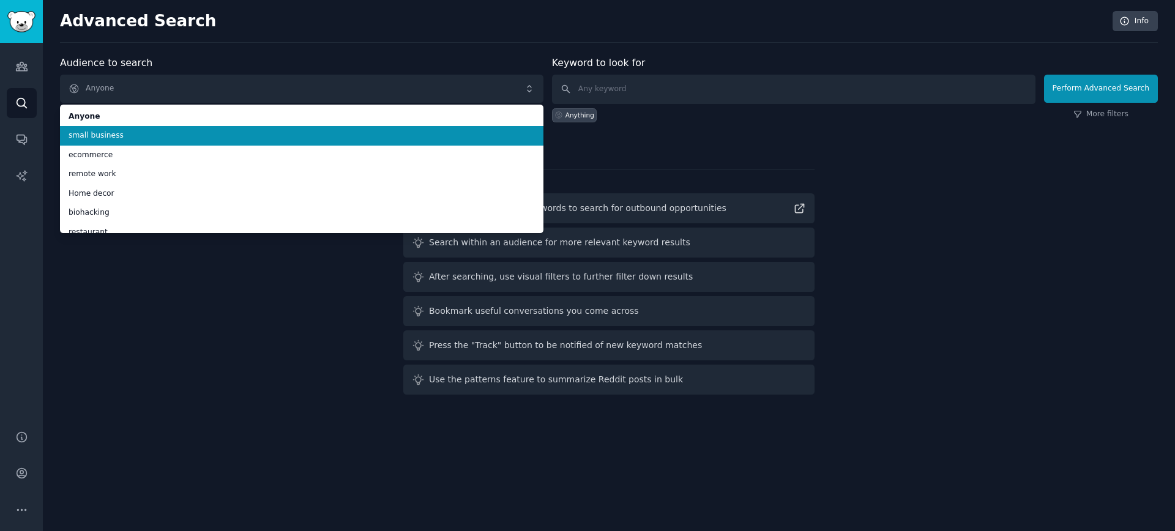
drag, startPoint x: 170, startPoint y: 146, endPoint x: 160, endPoint y: 136, distance: 13.9
click at [160, 136] on ul "Anyone small business ecommerce remote work Home decor biohacking restaurant st…" at bounding box center [302, 169] width 484 height 129
click at [160, 136] on span "small business" at bounding box center [302, 135] width 466 height 11
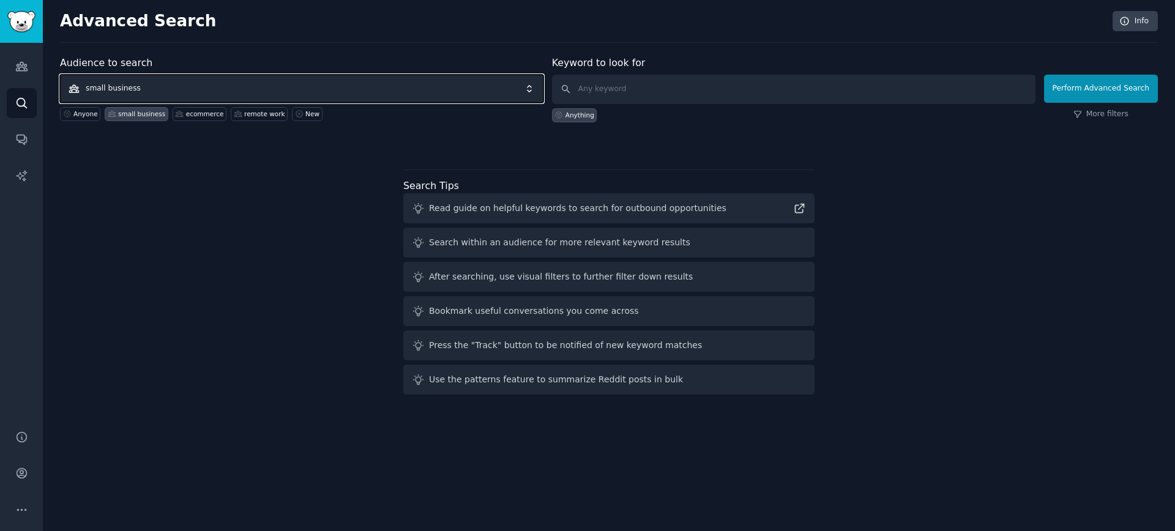
click at [152, 83] on span "small business" at bounding box center [302, 89] width 484 height 28
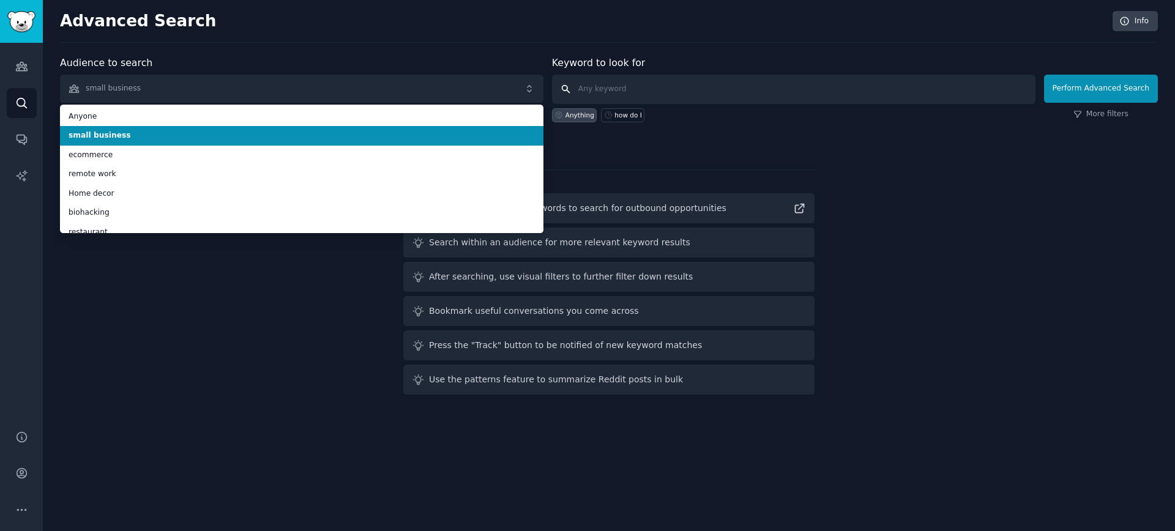
click at [696, 92] on input "text" at bounding box center [794, 89] width 484 height 29
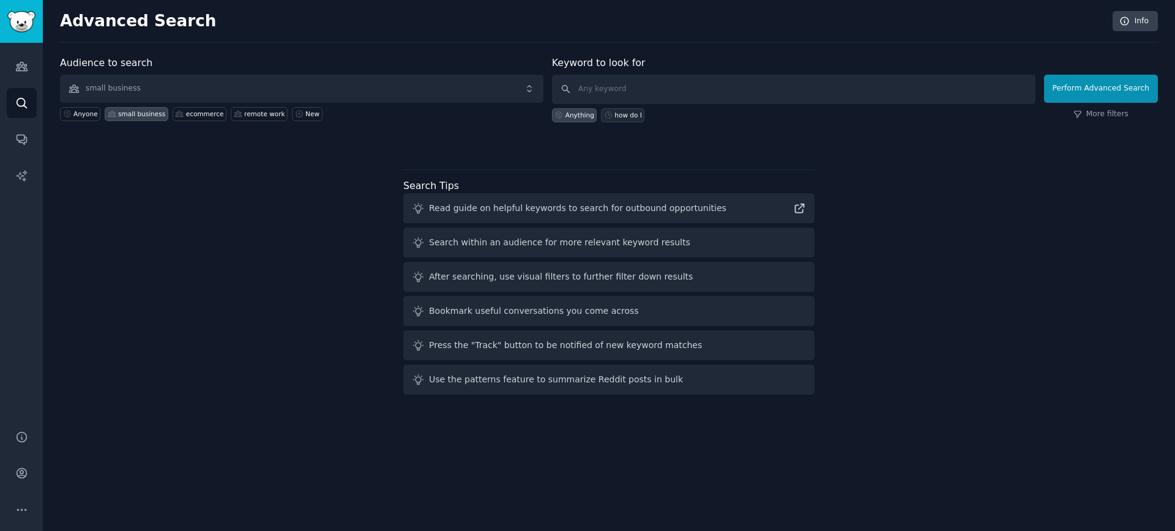
click at [628, 122] on div "how do I" at bounding box center [622, 115] width 43 height 14
type input "how do I"
click at [1072, 88] on button "Perform Advanced Search" at bounding box center [1101, 89] width 114 height 28
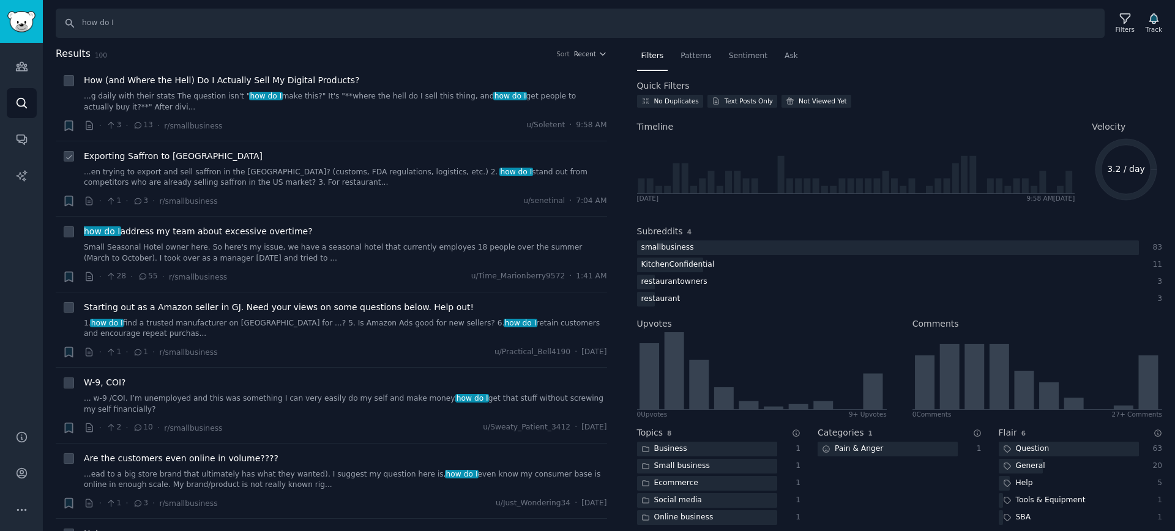
click at [324, 180] on link "...en trying to export and sell saffron in the US? (customs, FDA regulations, l…" at bounding box center [345, 177] width 523 height 21
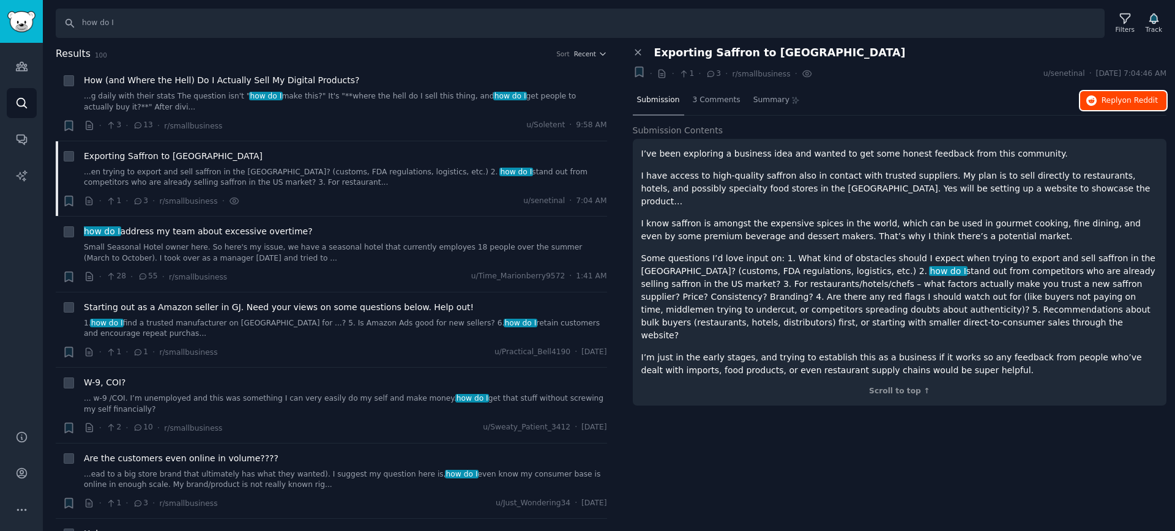
click at [1117, 102] on span "Reply on Reddit" at bounding box center [1130, 100] width 56 height 11
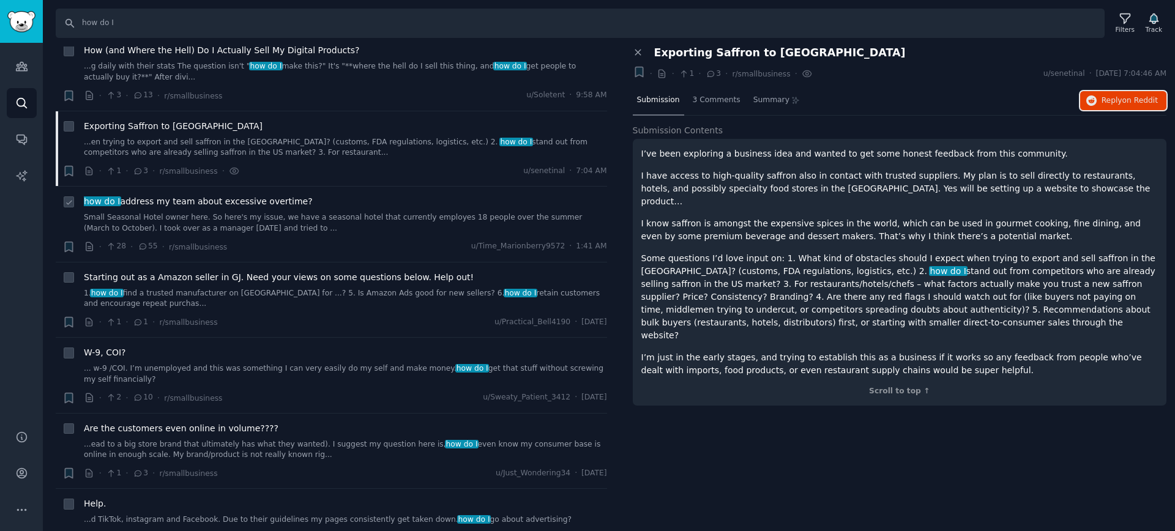
scroll to position [36, 0]
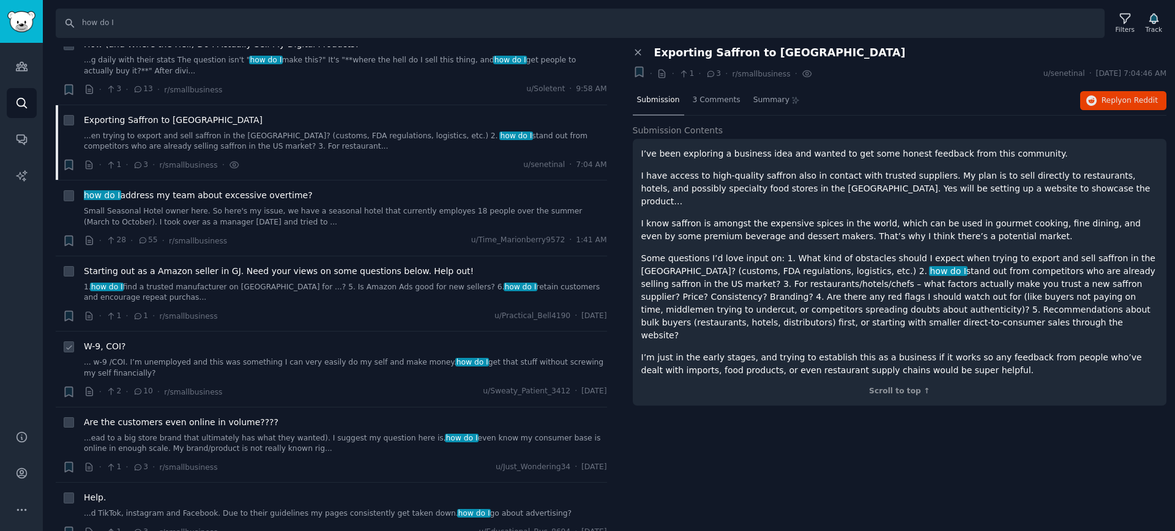
click at [297, 376] on link "... w-9 /COI. I’m unemployed and this was something I can very easily do my sel…" at bounding box center [345, 367] width 523 height 21
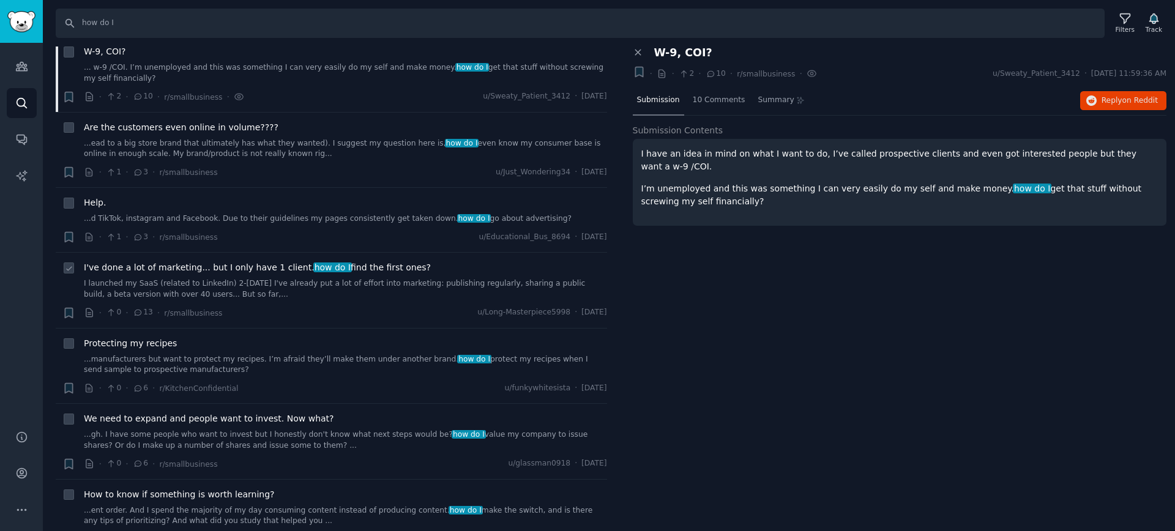
scroll to position [332, 0]
click at [285, 290] on link "I launched my SaaS (related to LinkedIn) 2-3 weeks ago I've already put a lot o…" at bounding box center [345, 288] width 523 height 21
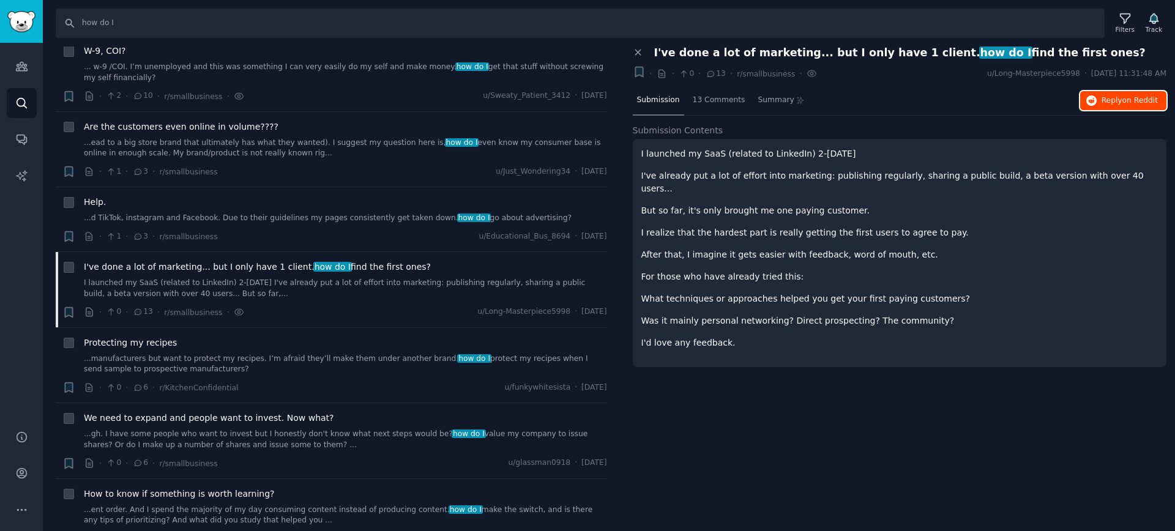
click at [1109, 101] on span "Reply on Reddit" at bounding box center [1130, 100] width 56 height 11
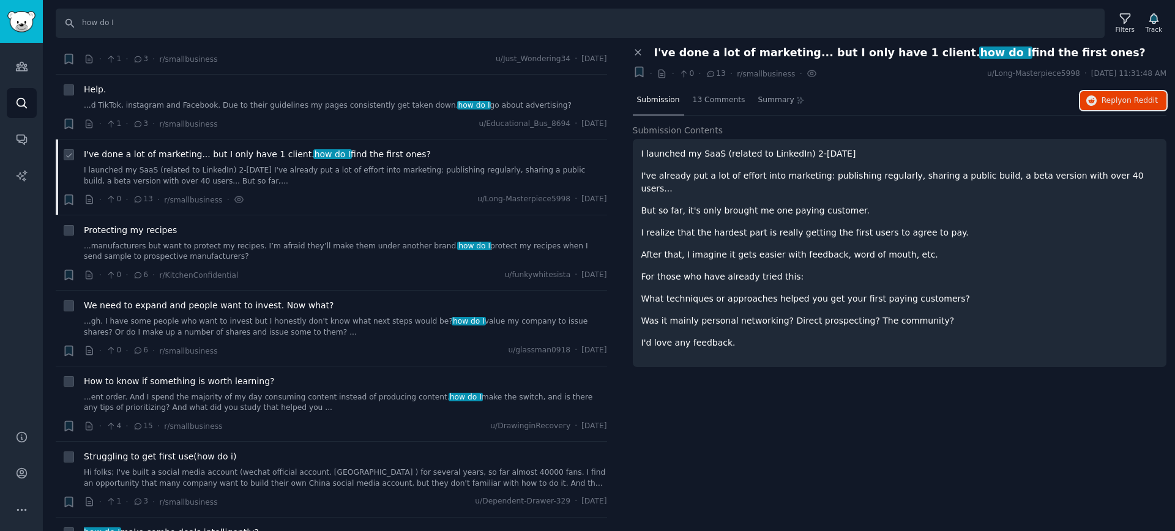
scroll to position [446, 0]
click at [290, 312] on div "We need to expand and people want to invest. Now what? ...gh. I have some peopl…" at bounding box center [345, 317] width 523 height 39
click at [274, 326] on link "...gh. I have some people who want to invest but I honestly don't know what nex…" at bounding box center [345, 325] width 523 height 21
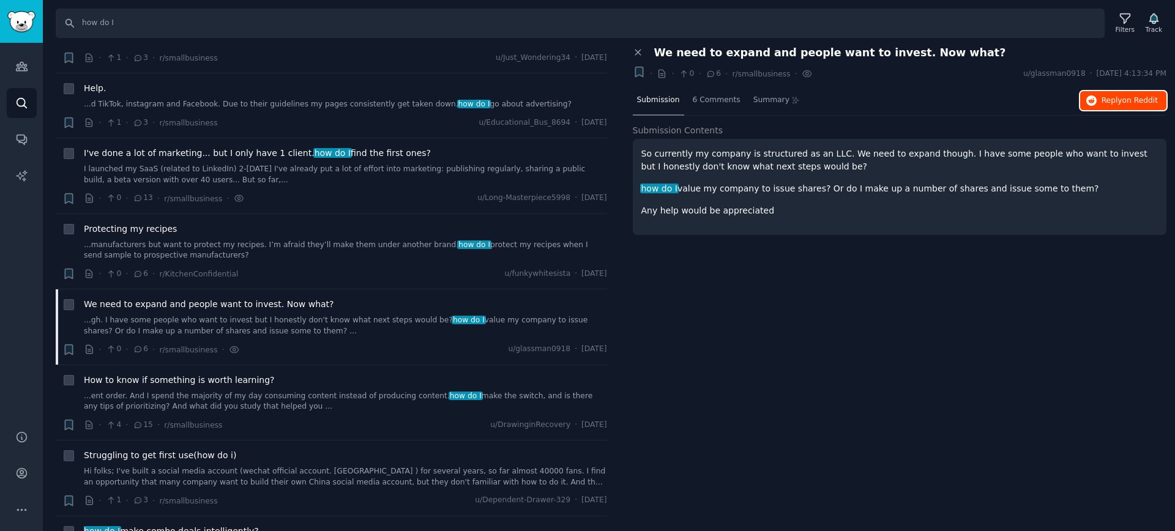
click at [1129, 103] on span "on Reddit" at bounding box center [1141, 100] width 36 height 9
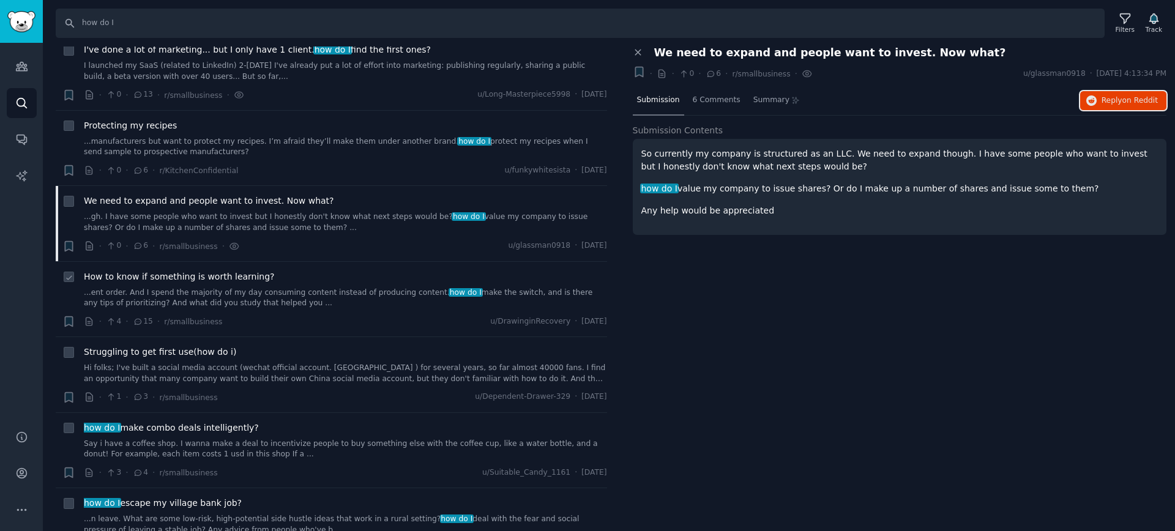
scroll to position [554, 0]
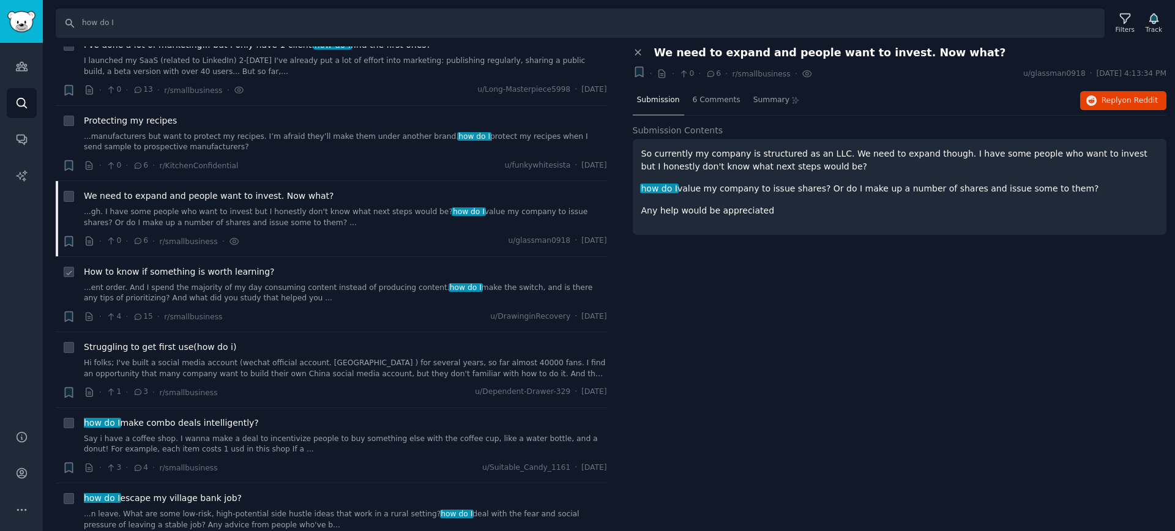
click at [331, 292] on link "...ent order. And I spend the majority of my day consuming content instead of p…" at bounding box center [345, 293] width 523 height 21
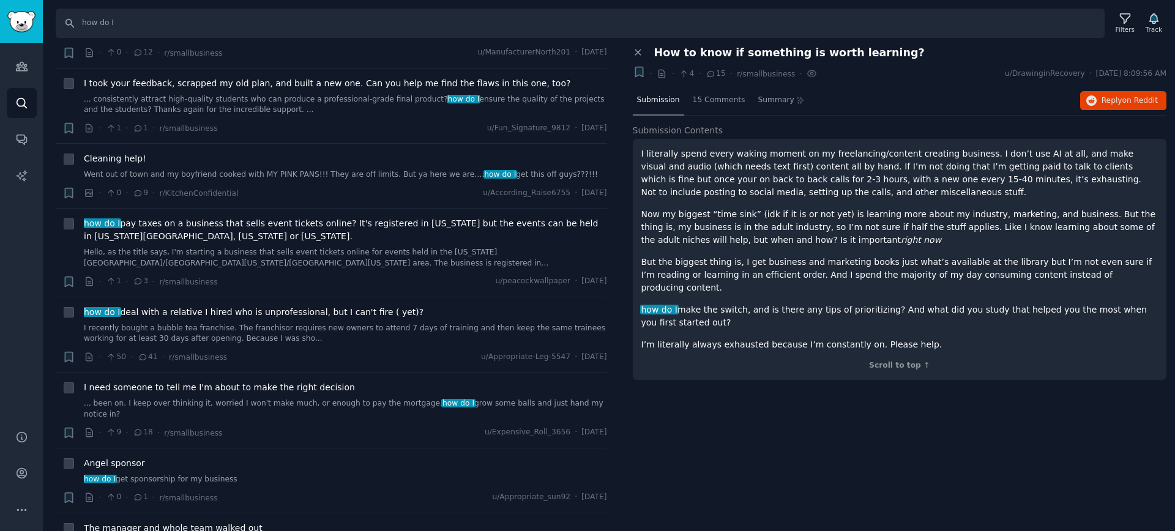
scroll to position [1053, 0]
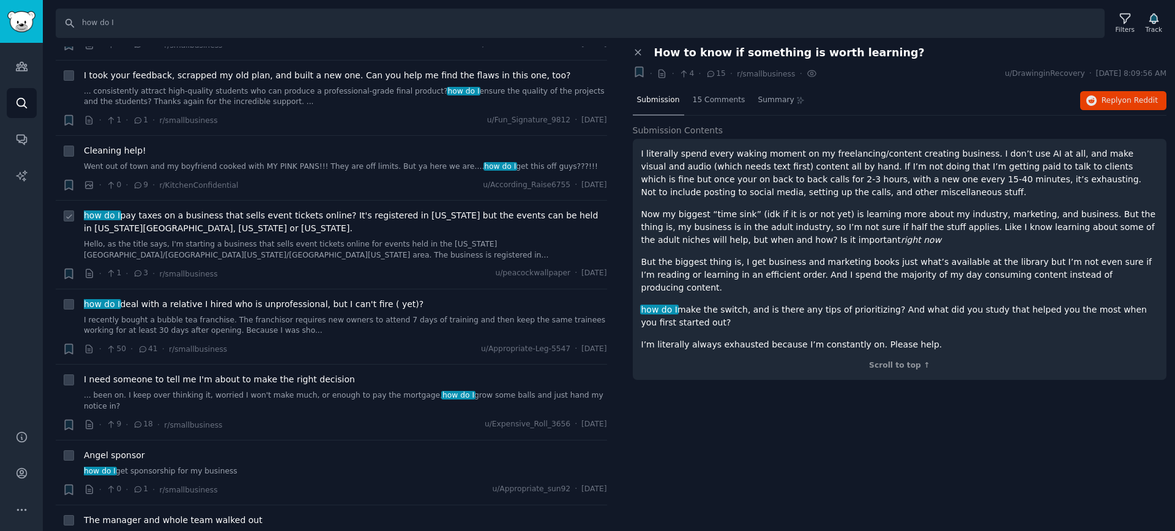
click at [277, 220] on span "how do I pay taxes on a business that sells event tickets online? It's register…" at bounding box center [345, 222] width 523 height 26
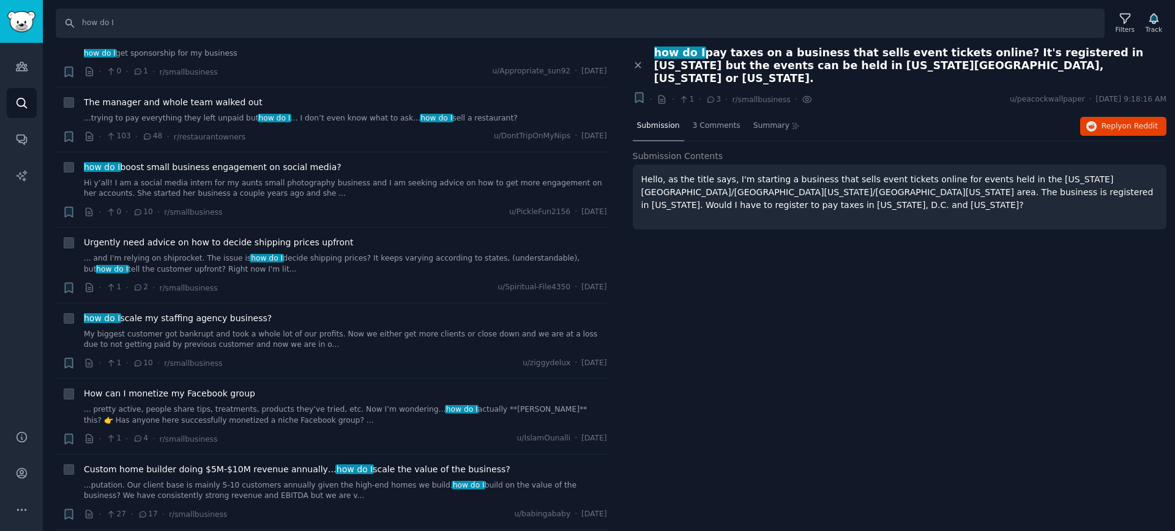
scroll to position [1554, 0]
